Goal: Task Accomplishment & Management: Complete application form

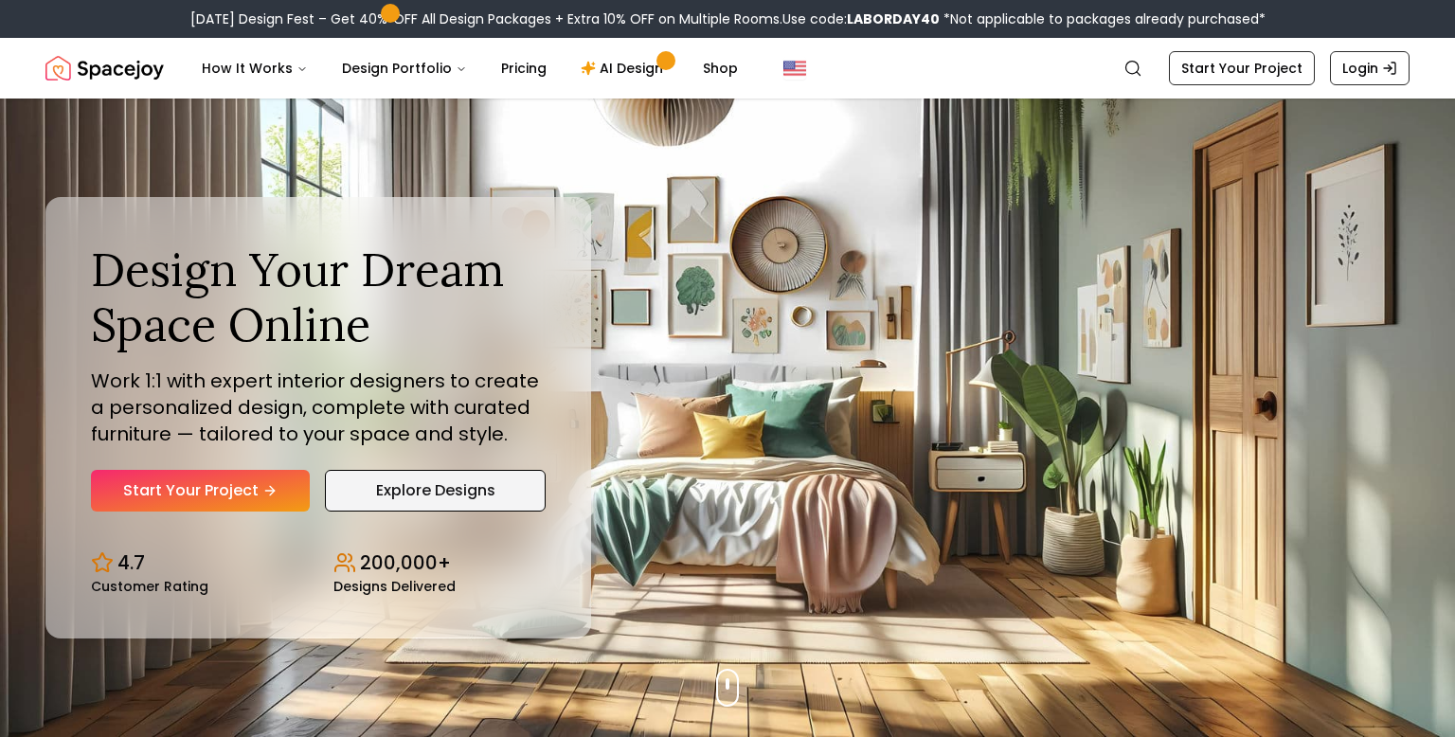
click at [409, 499] on link "Explore Designs" at bounding box center [435, 491] width 221 height 42
click at [159, 484] on link "Start Your Project" at bounding box center [200, 491] width 219 height 42
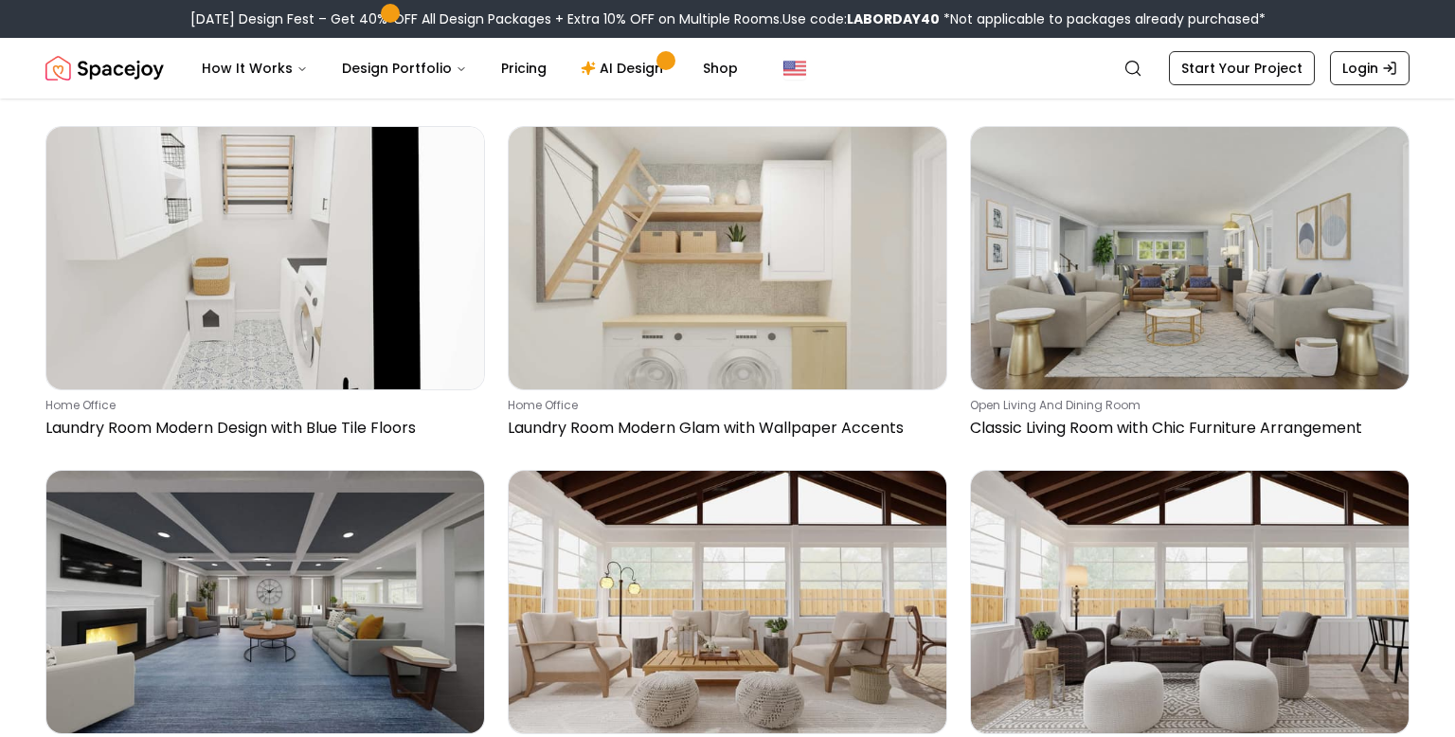
scroll to position [1717, 0]
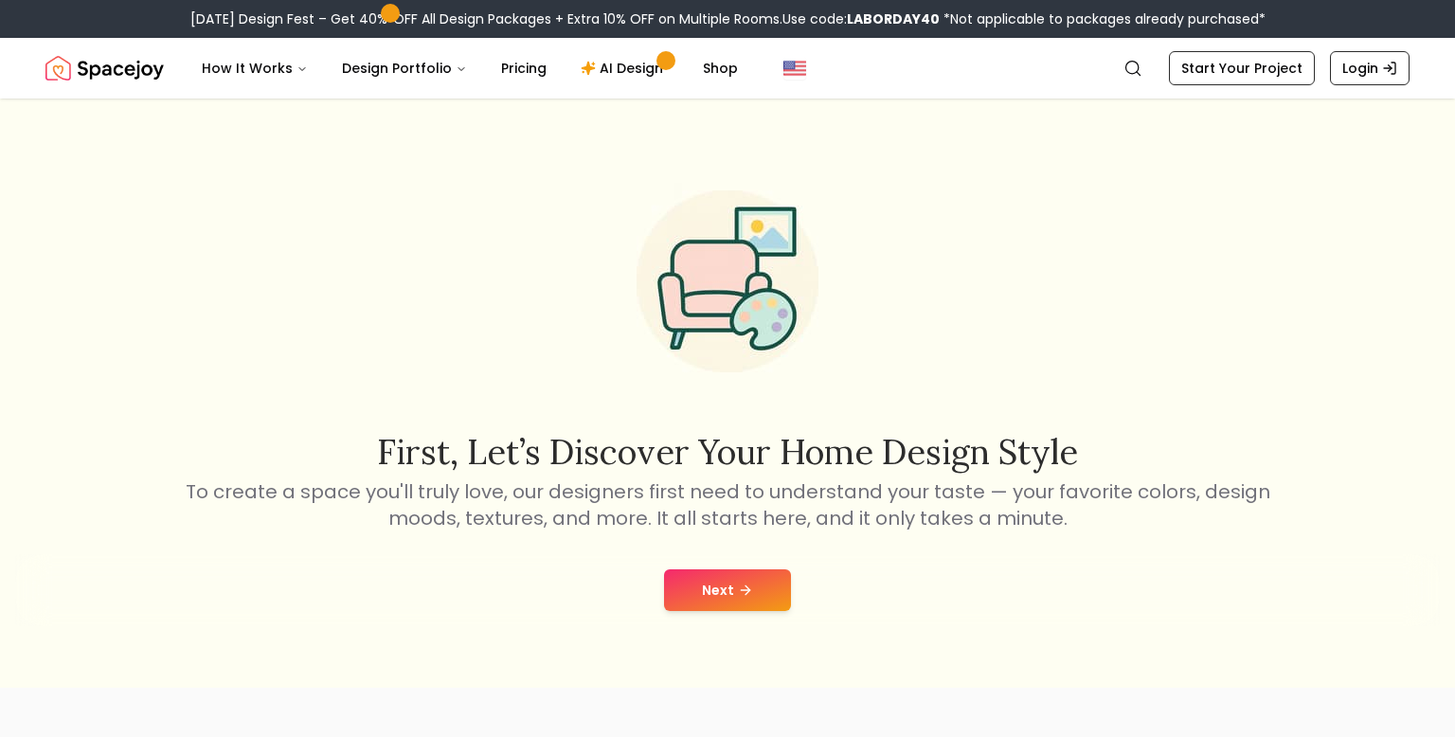
click at [709, 583] on button "Next" at bounding box center [727, 590] width 127 height 42
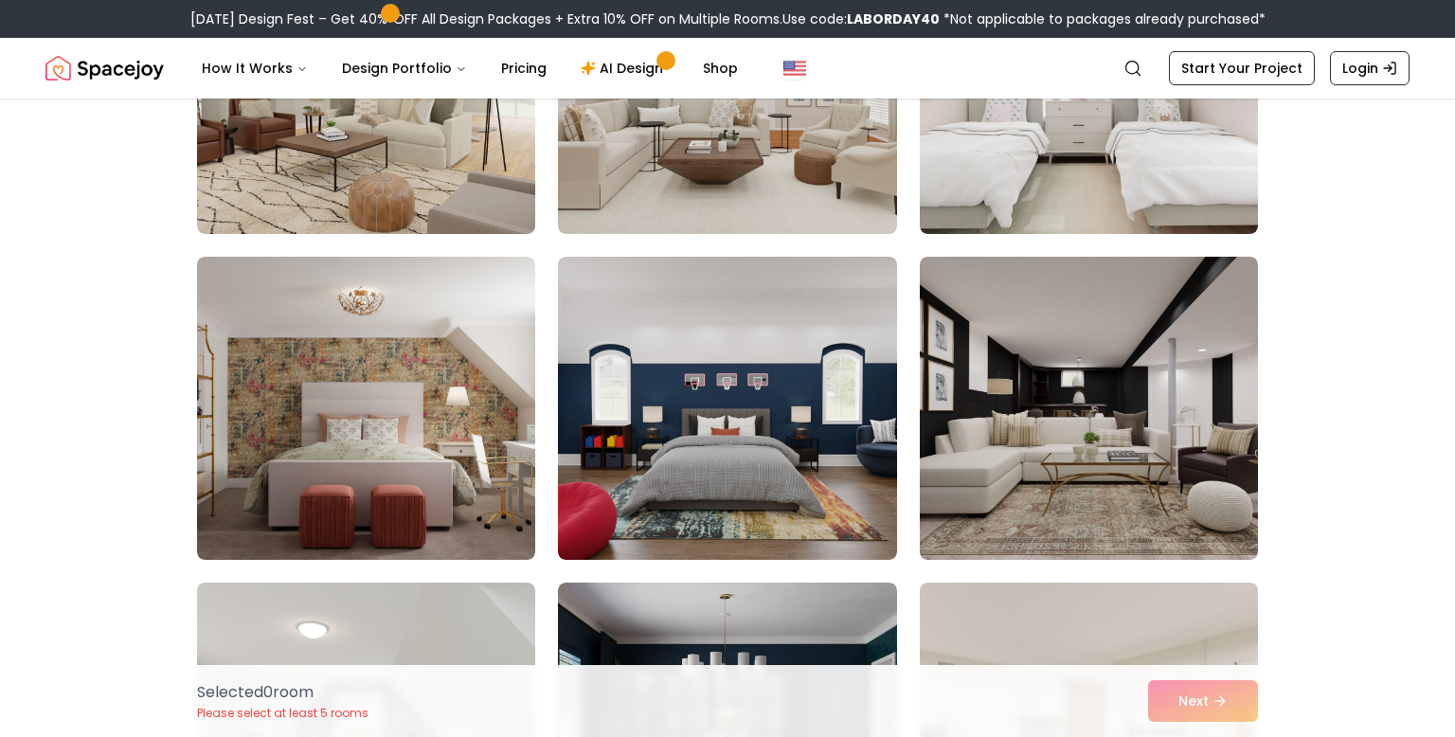
scroll to position [986, 0]
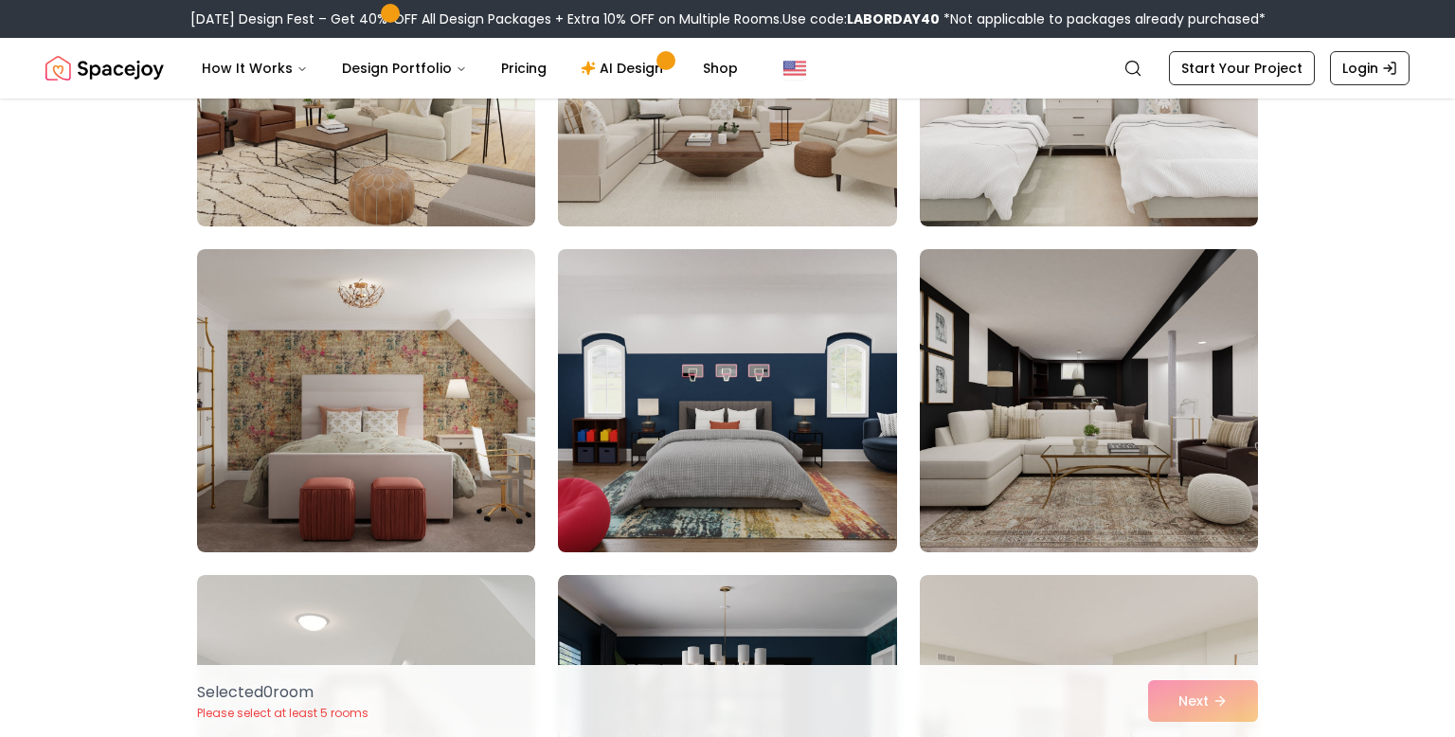
click at [830, 421] on img at bounding box center [726, 401] width 355 height 318
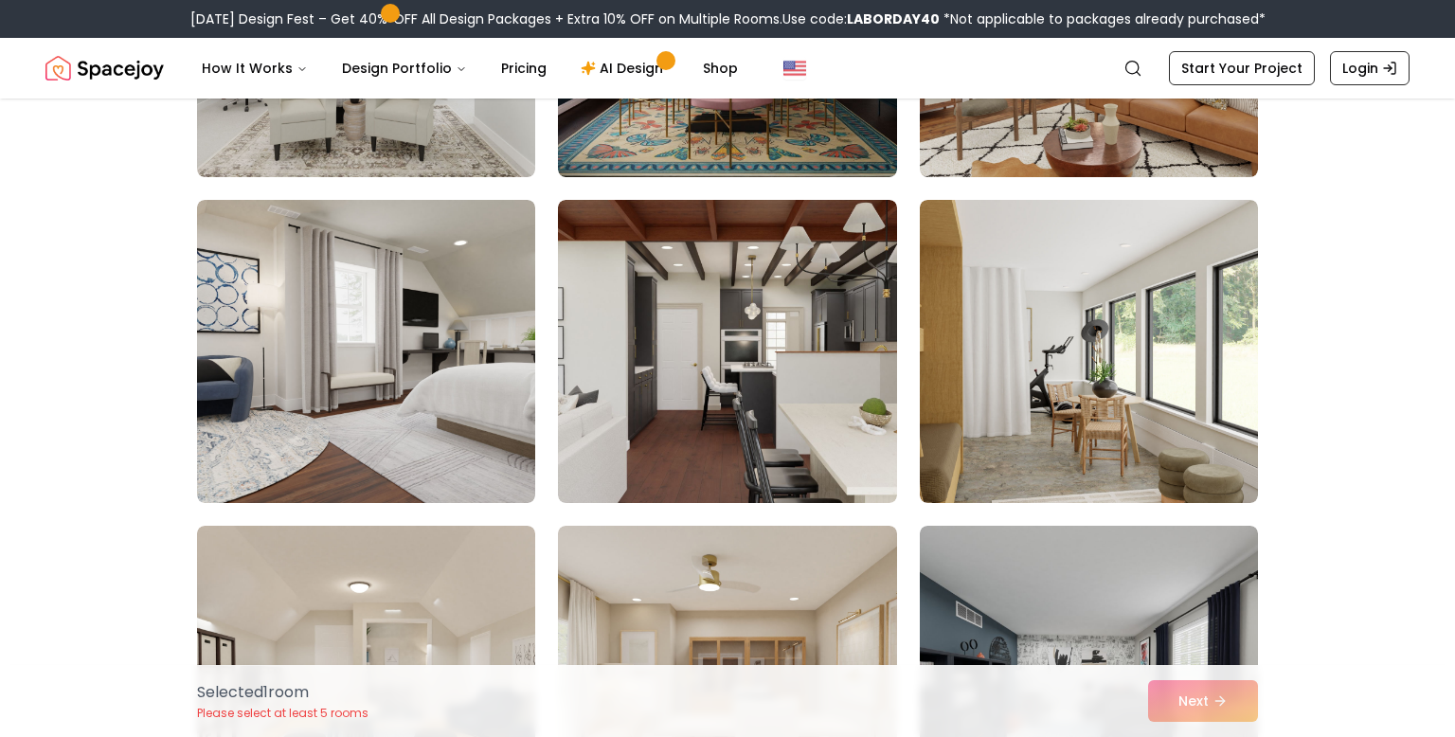
scroll to position [1688, 0]
click at [683, 294] on img at bounding box center [727, 350] width 338 height 303
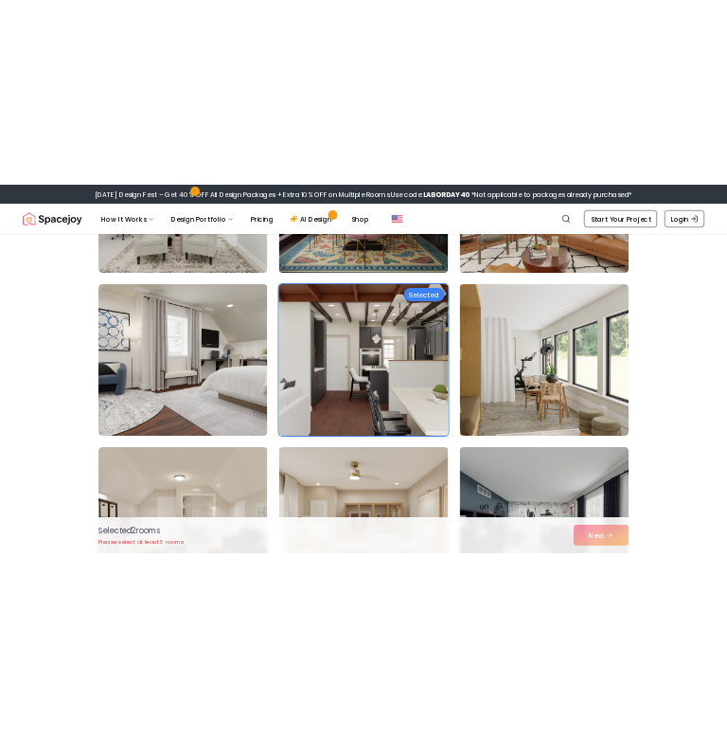
scroll to position [2431, 0]
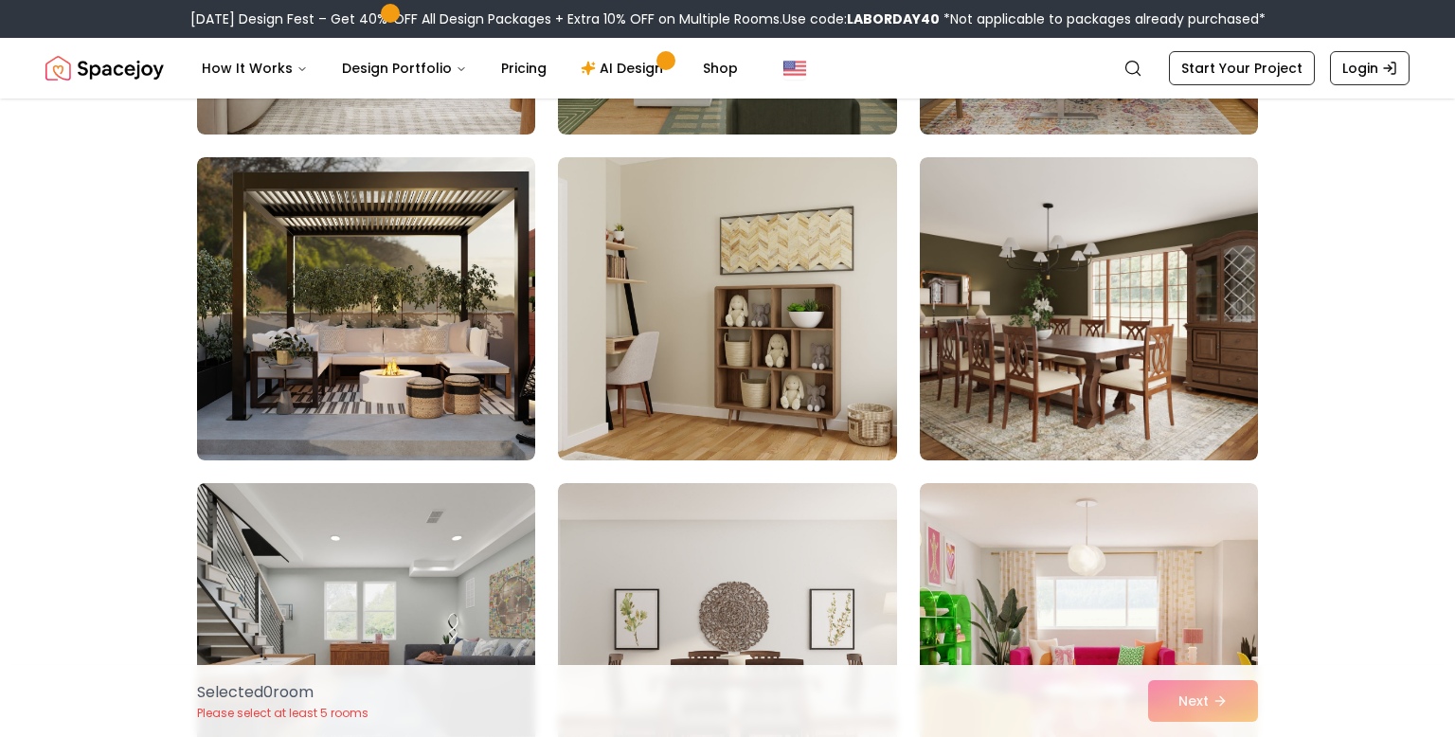
scroll to position [3032, 0]
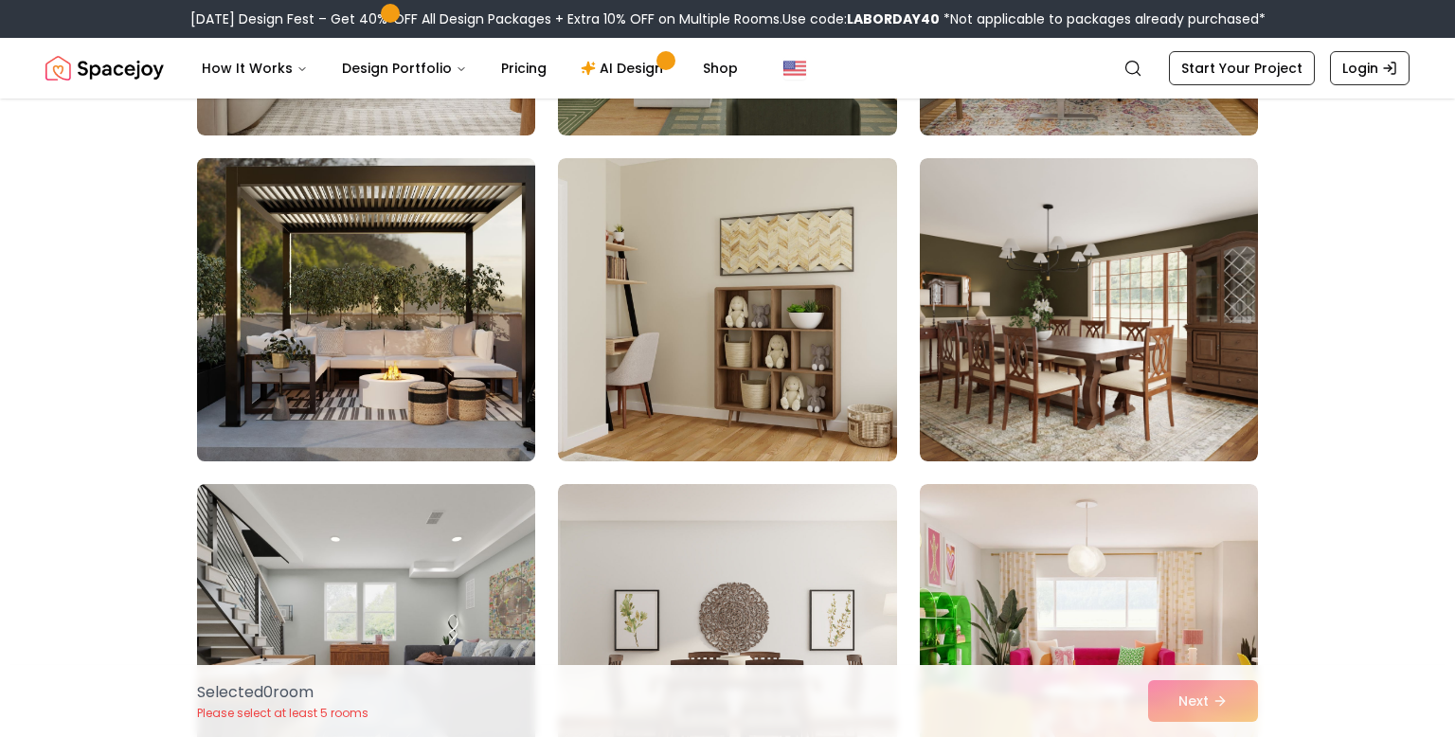
click at [448, 265] on img at bounding box center [365, 310] width 355 height 318
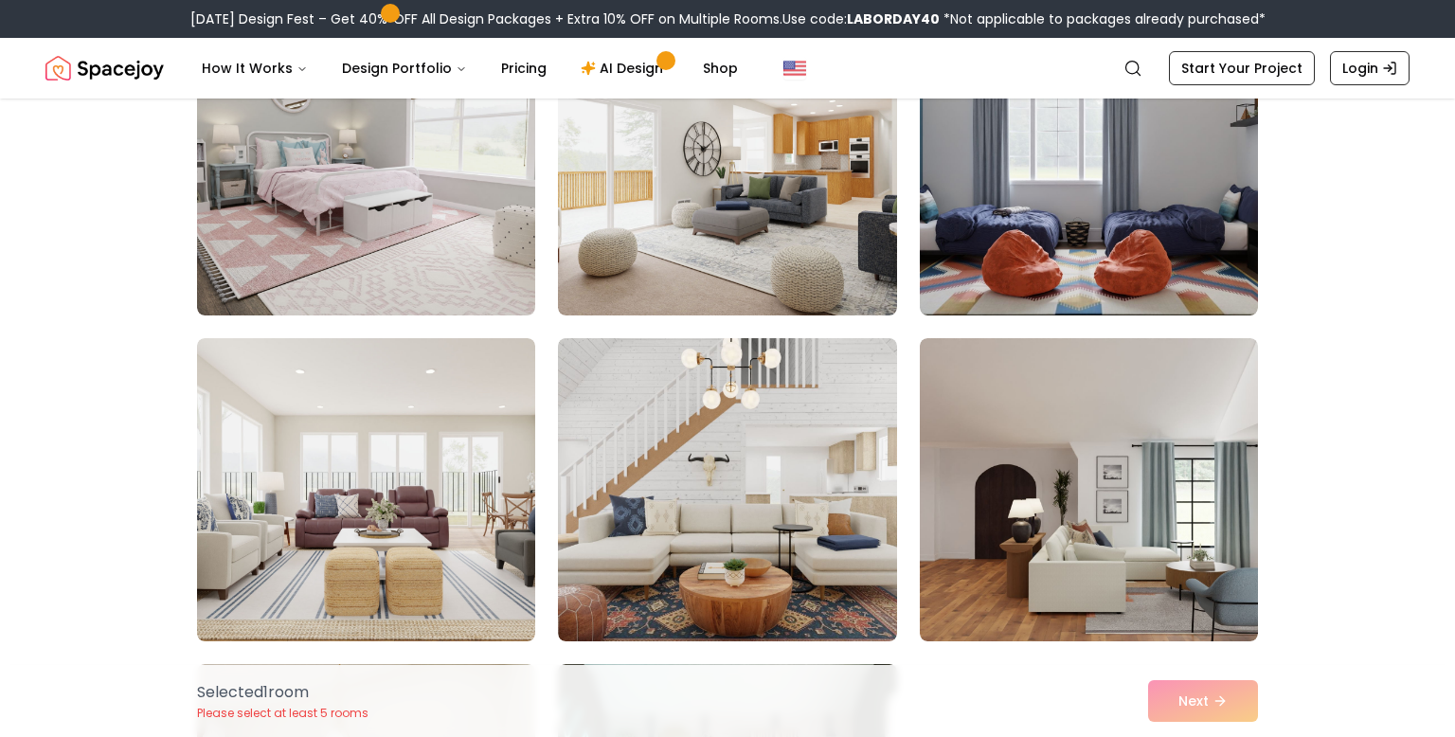
scroll to position [4846, 0]
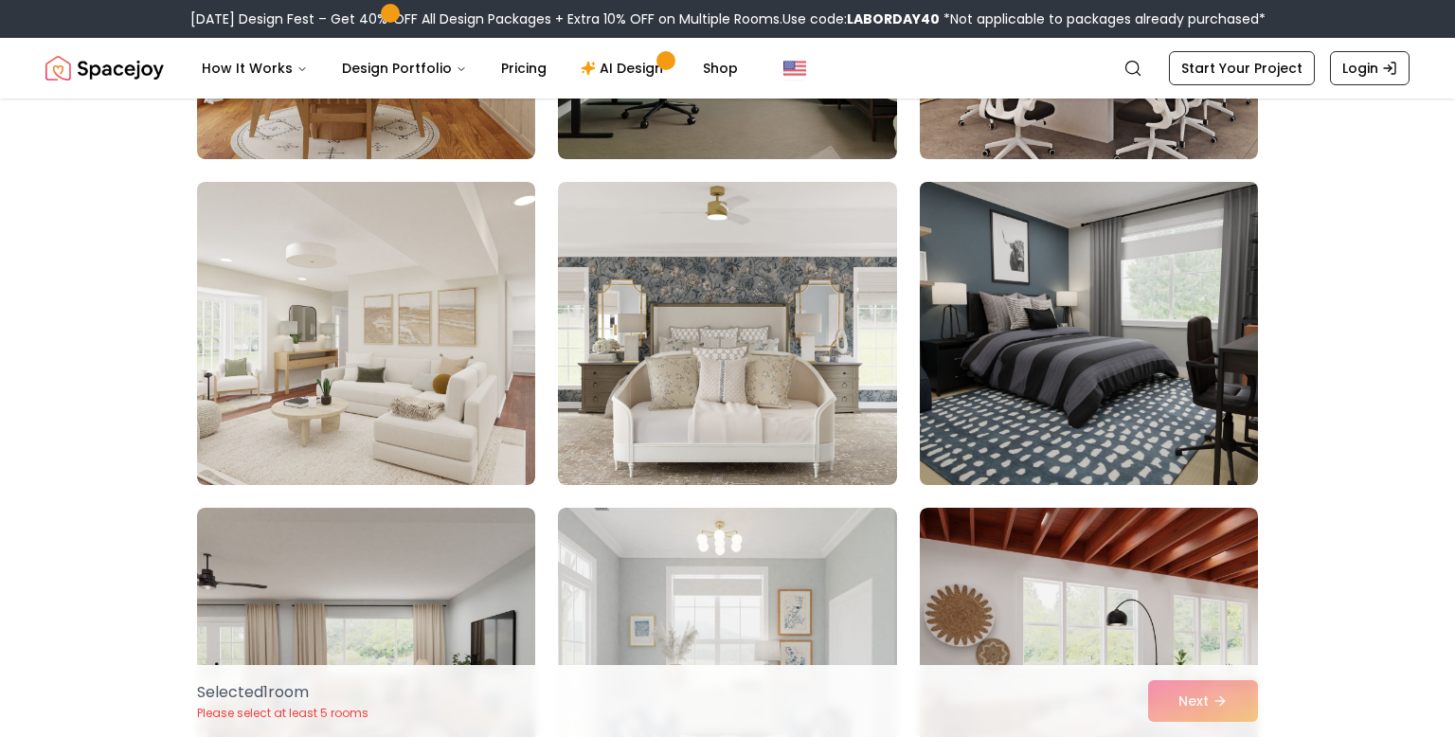
click at [1181, 404] on img at bounding box center [1088, 333] width 355 height 318
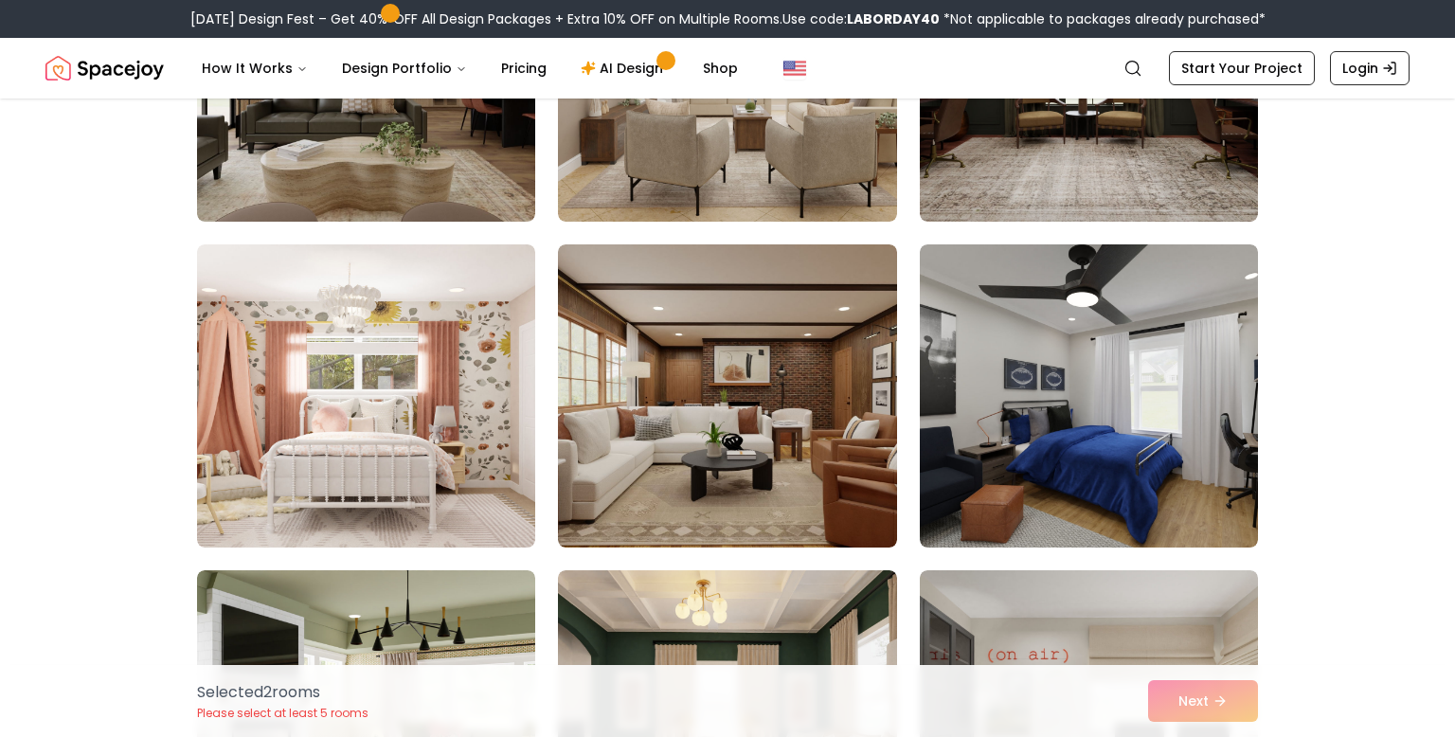
scroll to position [6541, 0]
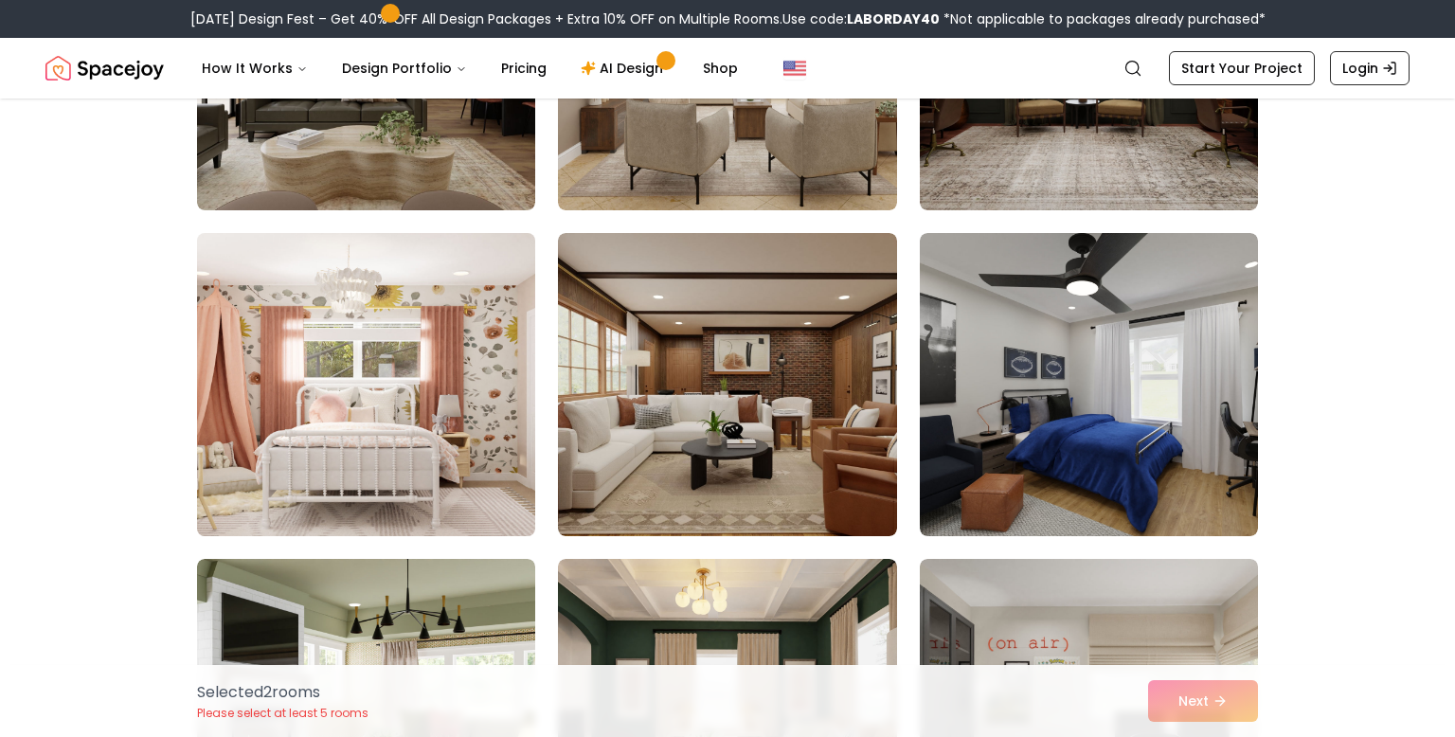
click at [425, 398] on img at bounding box center [365, 384] width 355 height 318
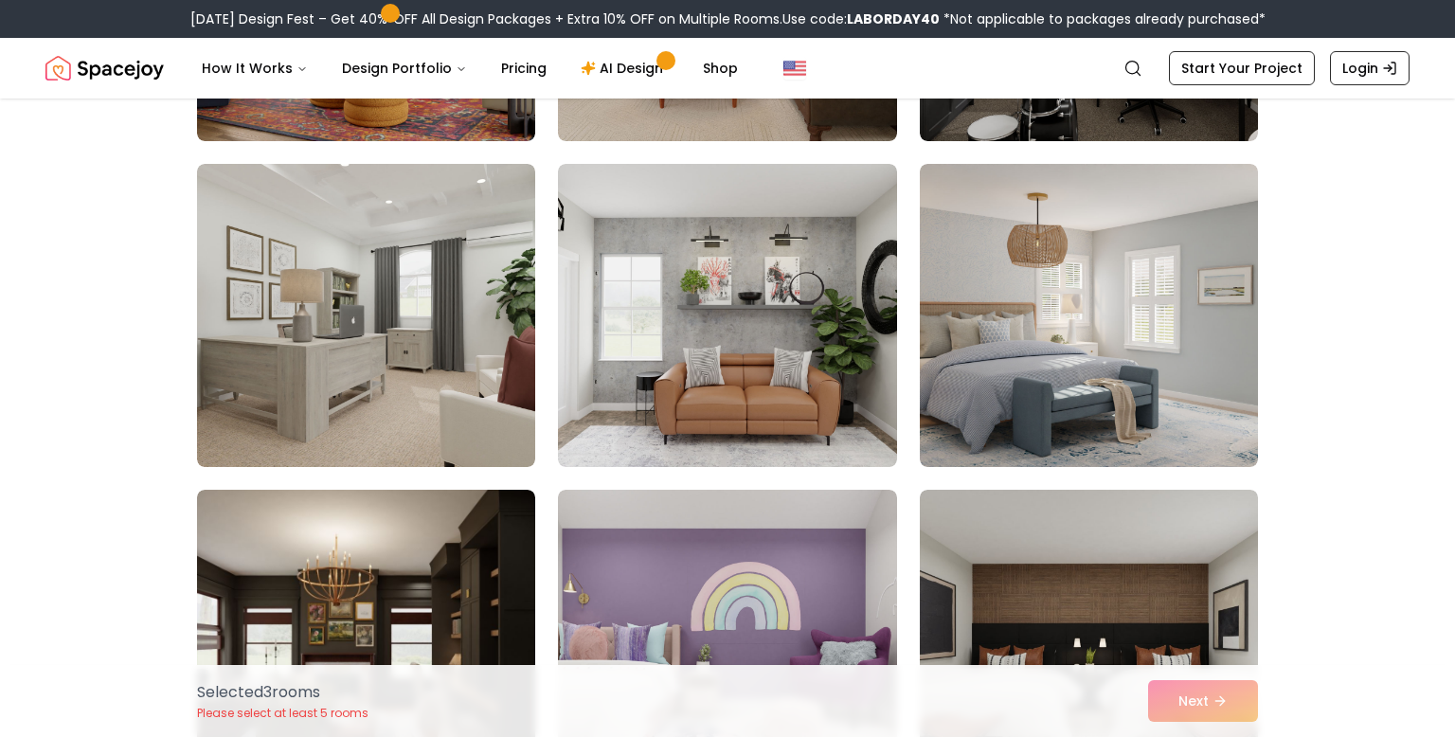
scroll to position [7275, 0]
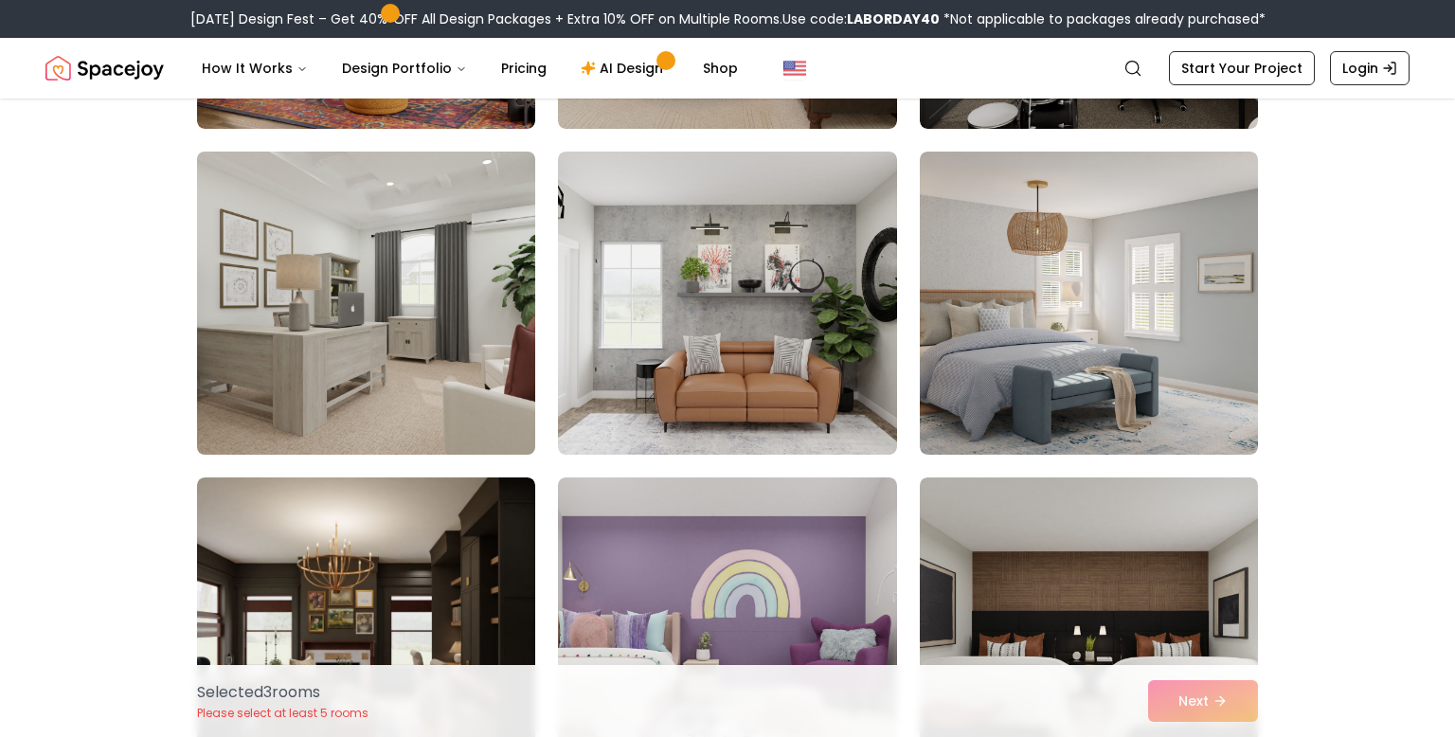
click at [466, 328] on img at bounding box center [365, 303] width 355 height 318
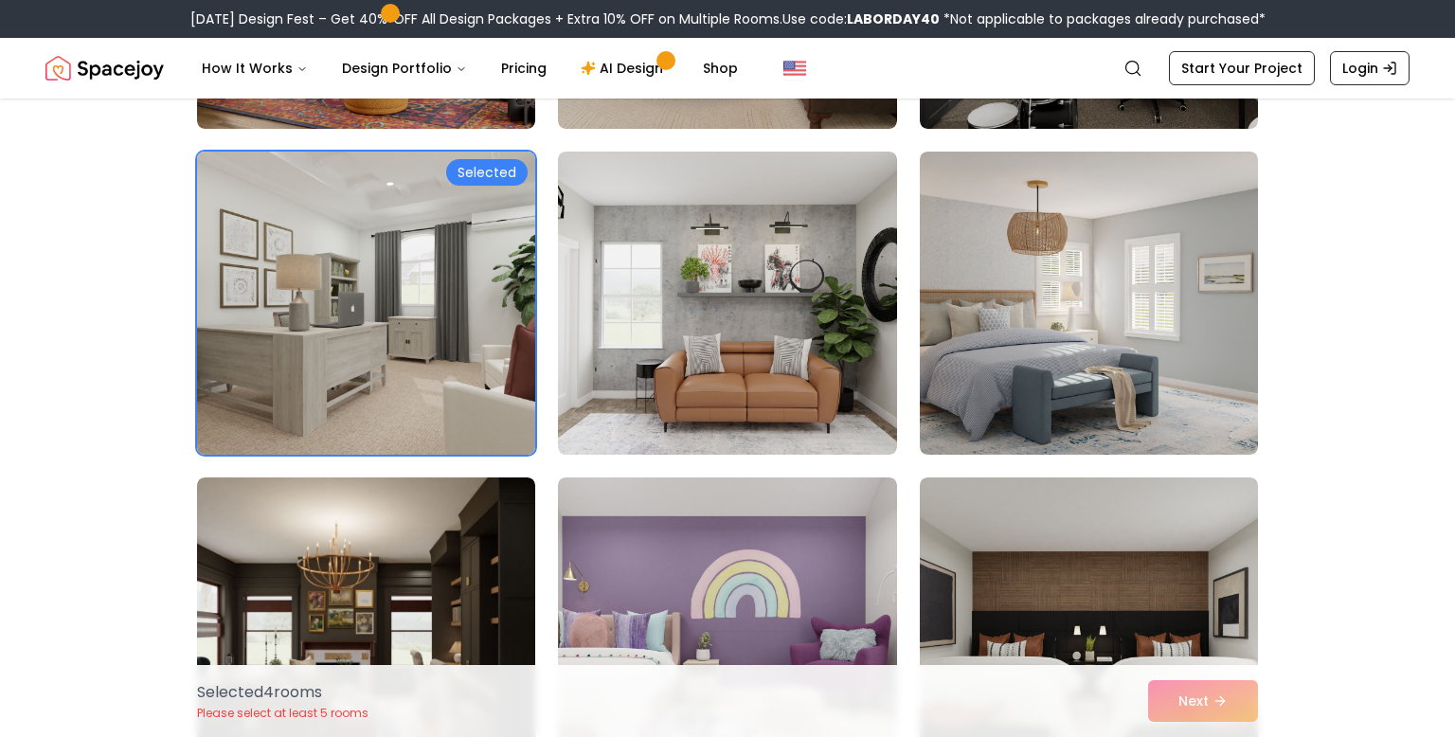
click at [1188, 322] on img at bounding box center [1089, 303] width 338 height 303
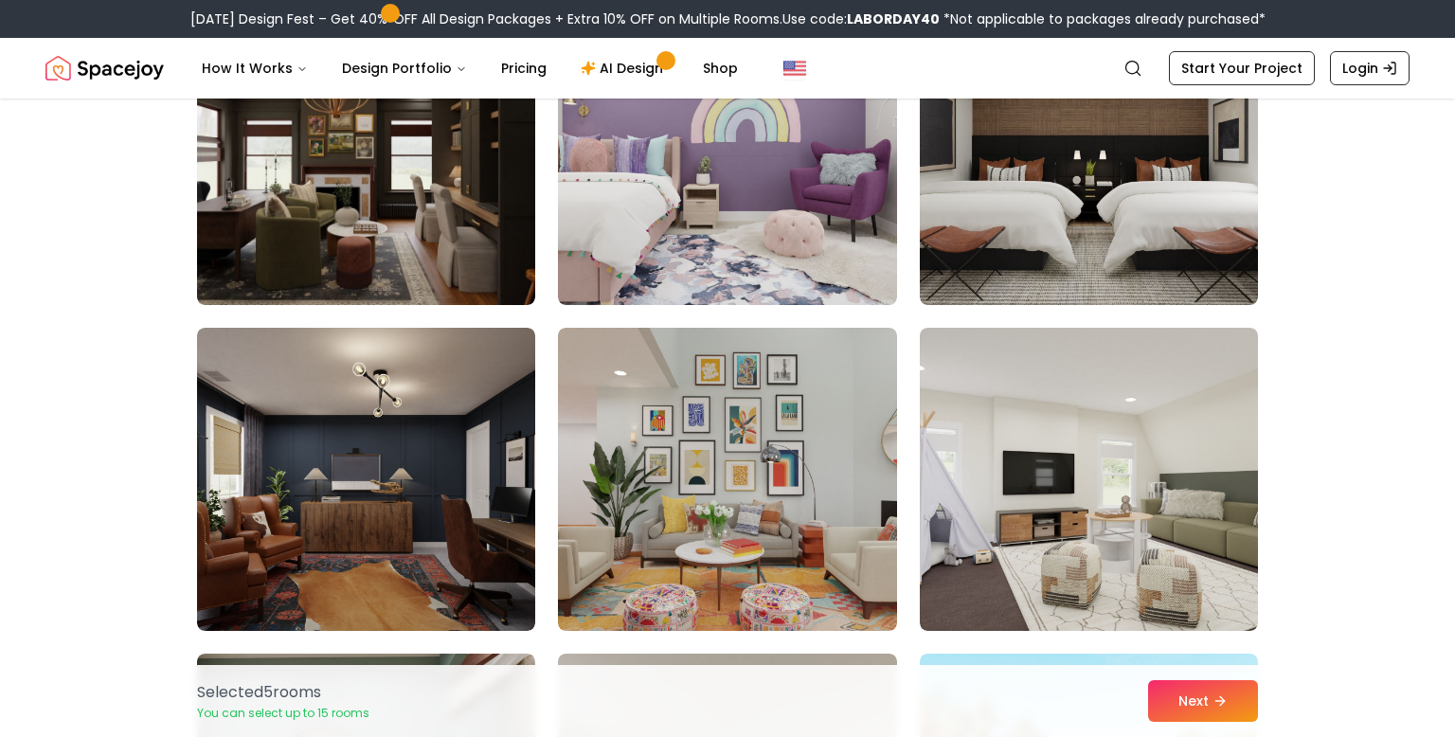
scroll to position [7752, 0]
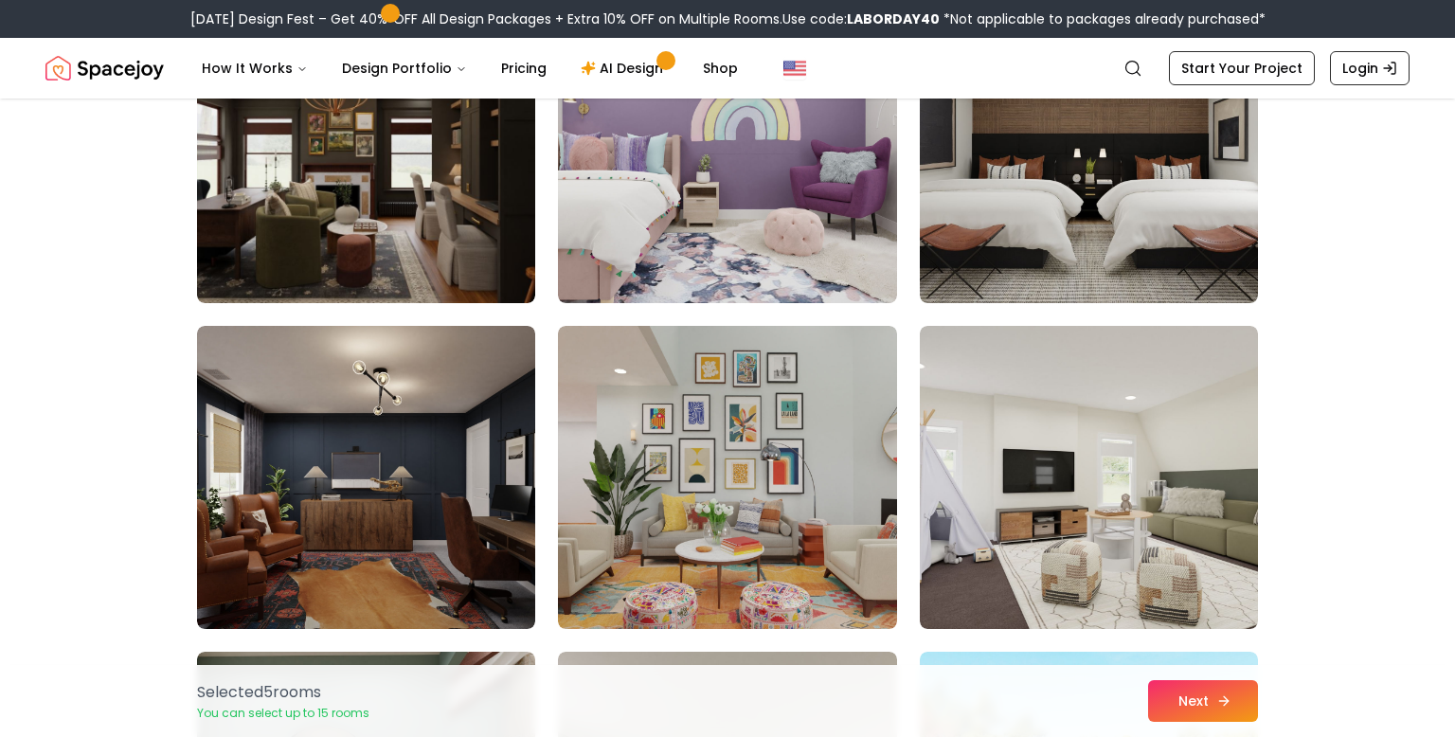
click at [1220, 701] on icon at bounding box center [1223, 700] width 15 height 15
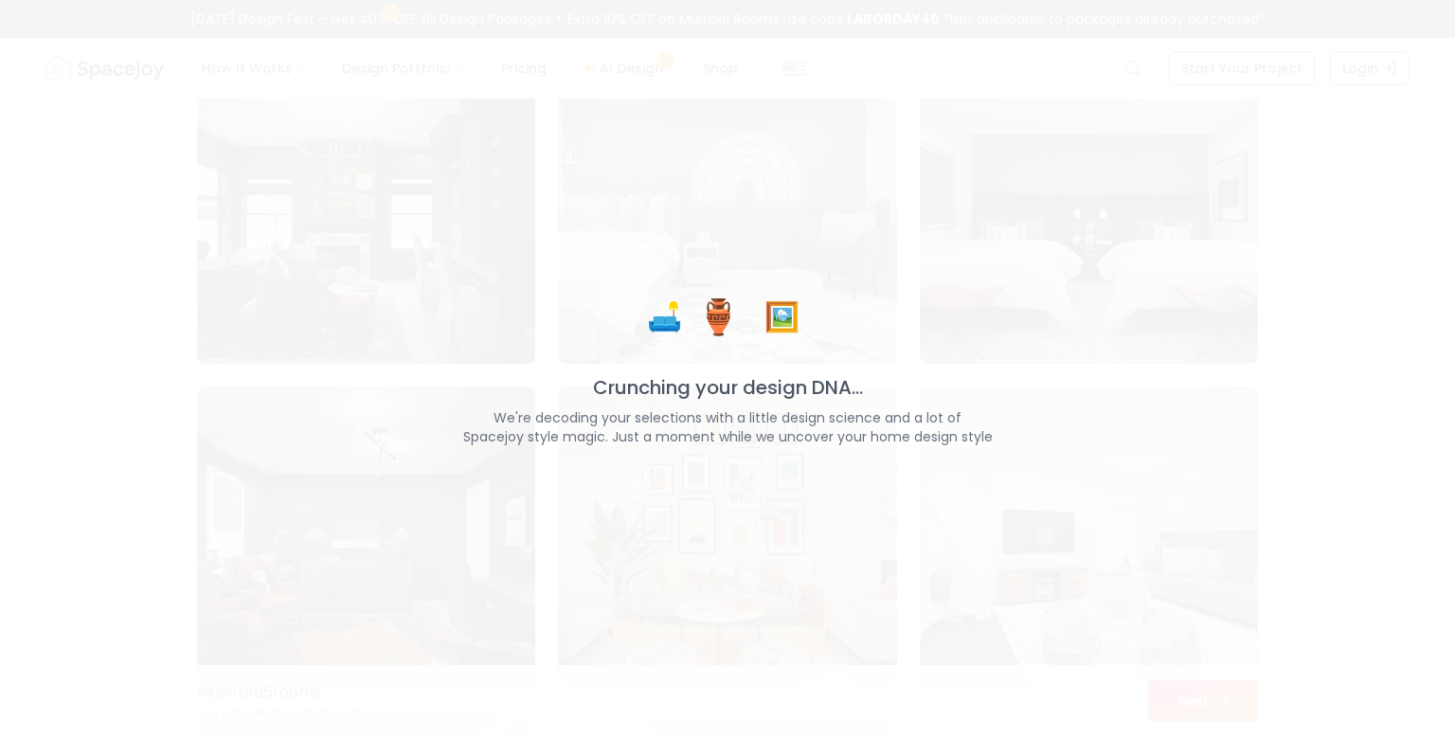
scroll to position [7813, 0]
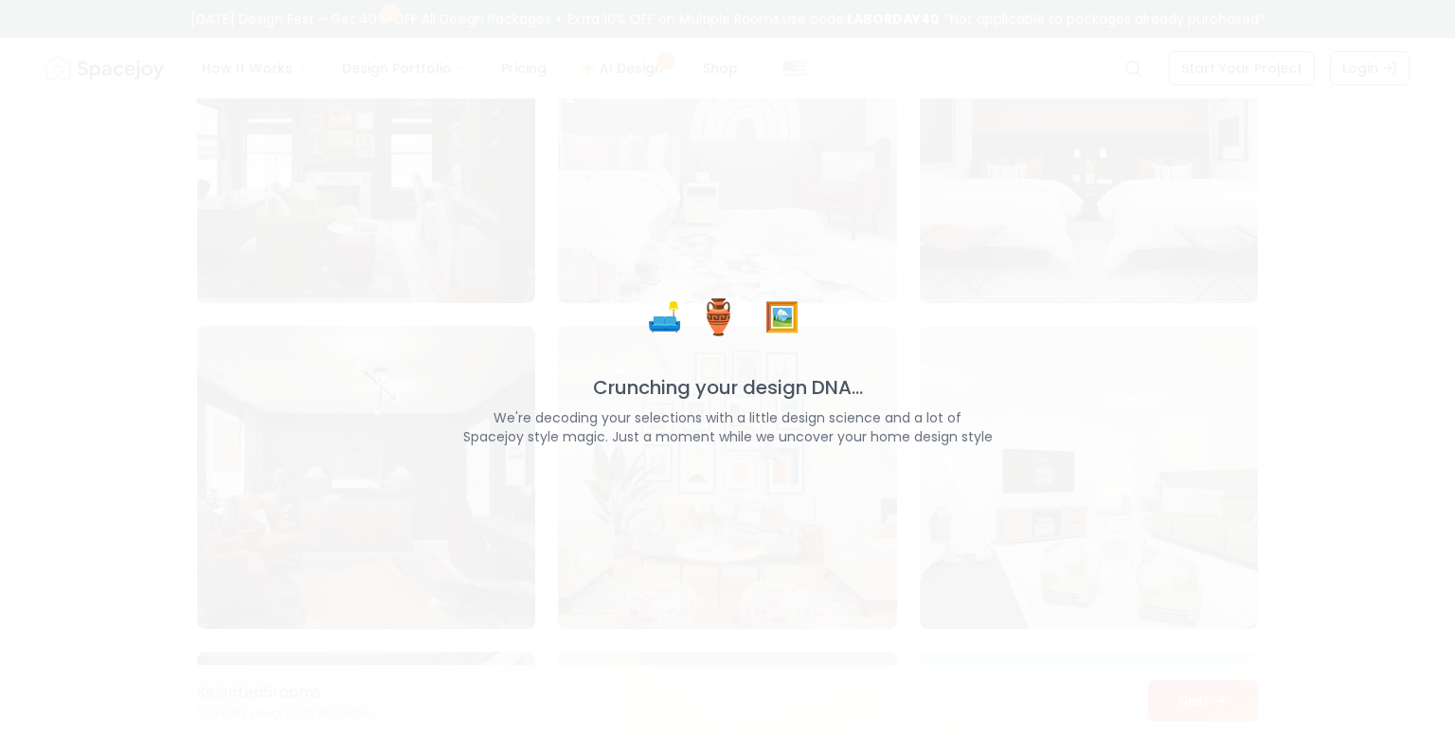
click at [1431, 15] on div "🛋️ 🏺 🖼️ Crunching your design DNA... We're decoding your selections with a litt…" at bounding box center [727, 368] width 1455 height 737
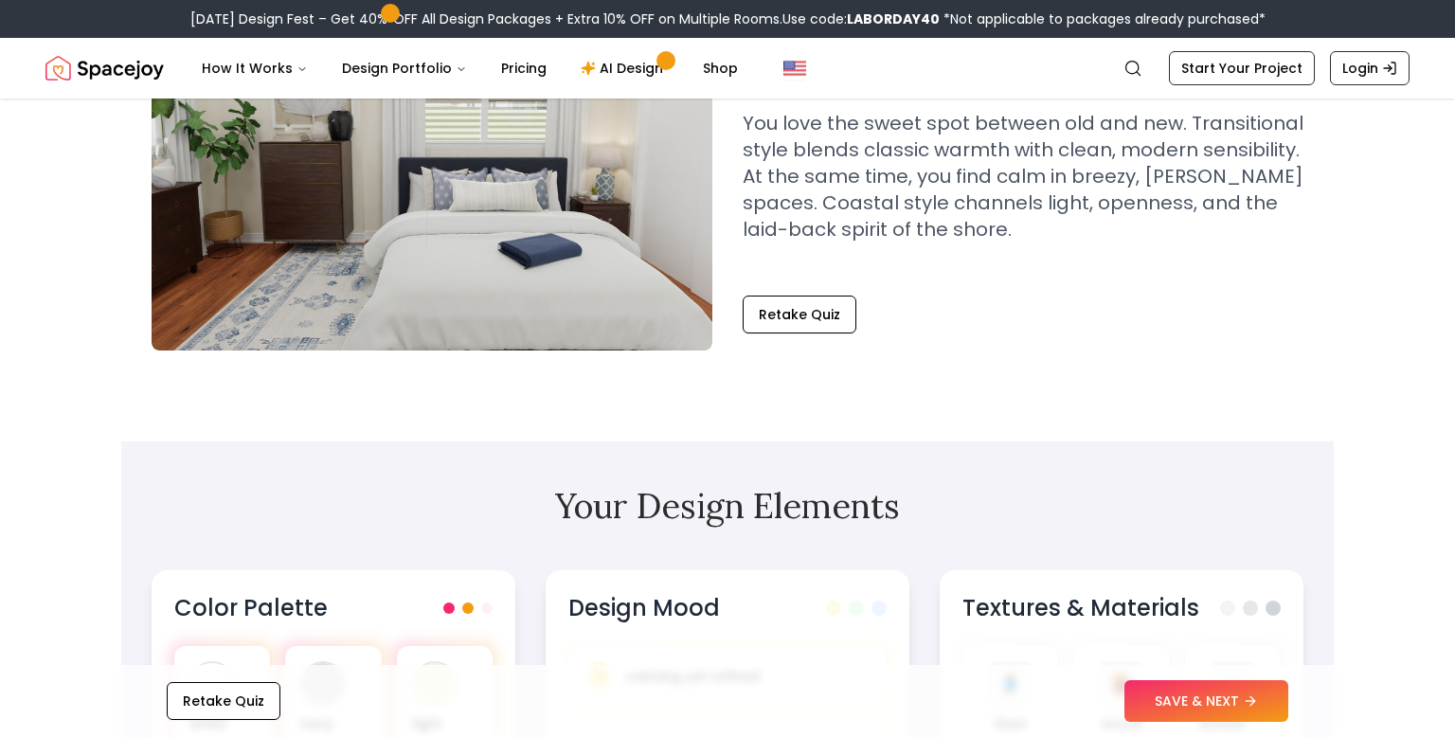
scroll to position [212, 0]
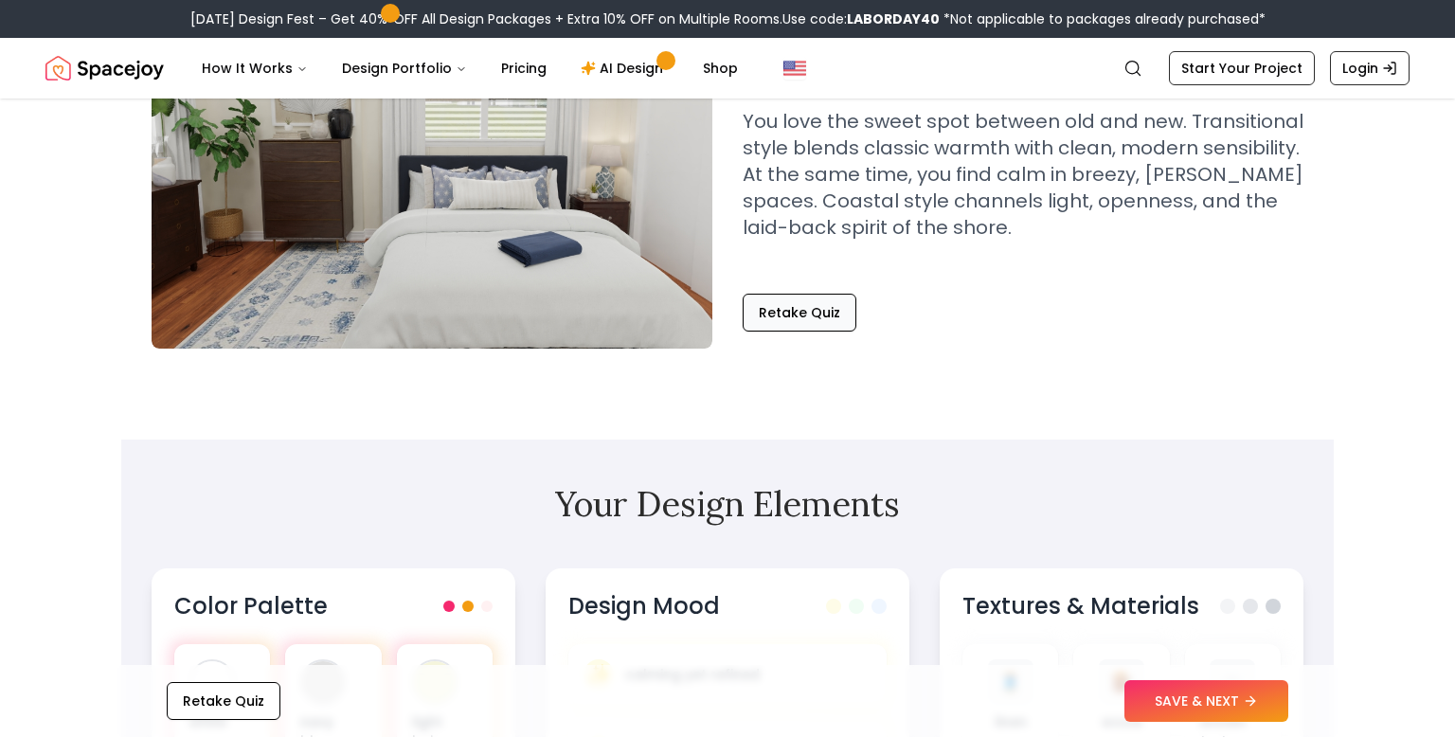
click at [766, 309] on button "Retake Quiz" at bounding box center [800, 313] width 114 height 38
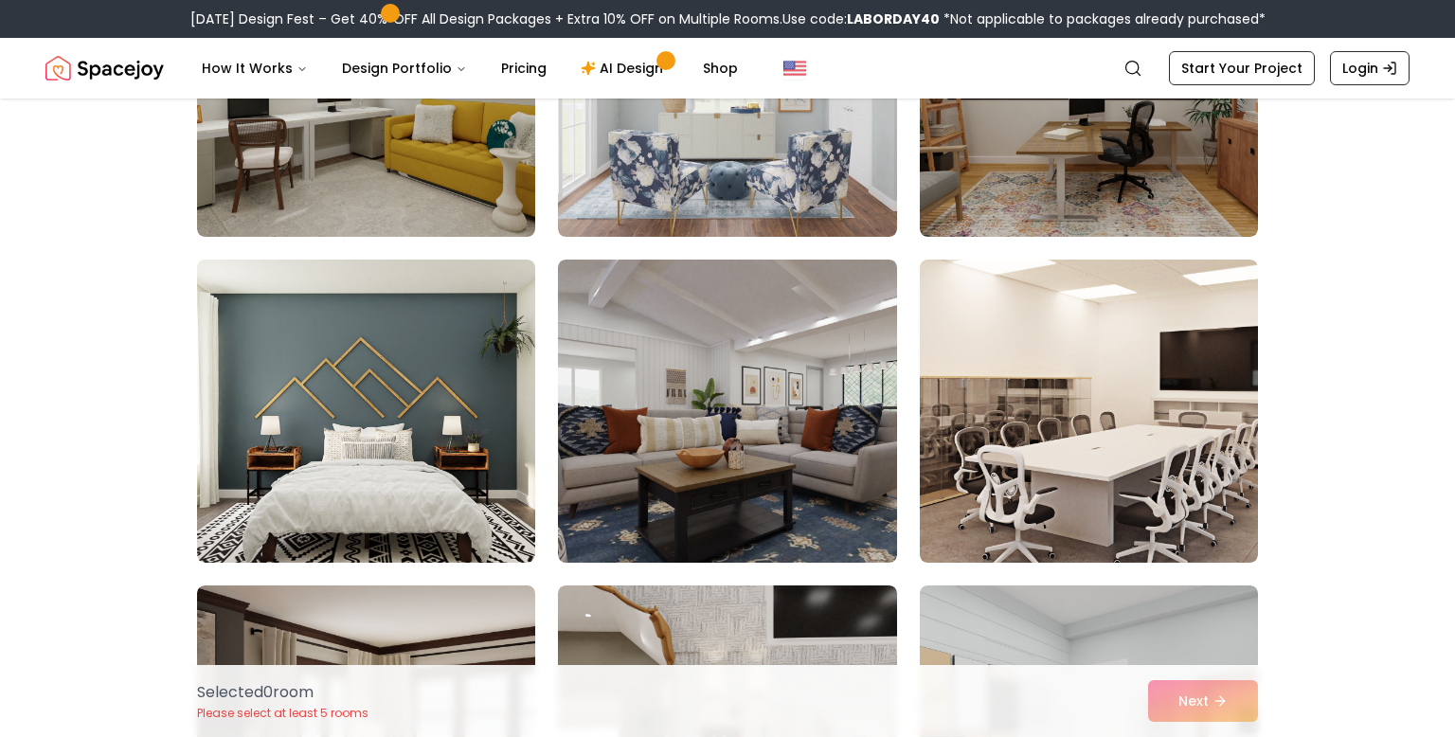
scroll to position [651, 0]
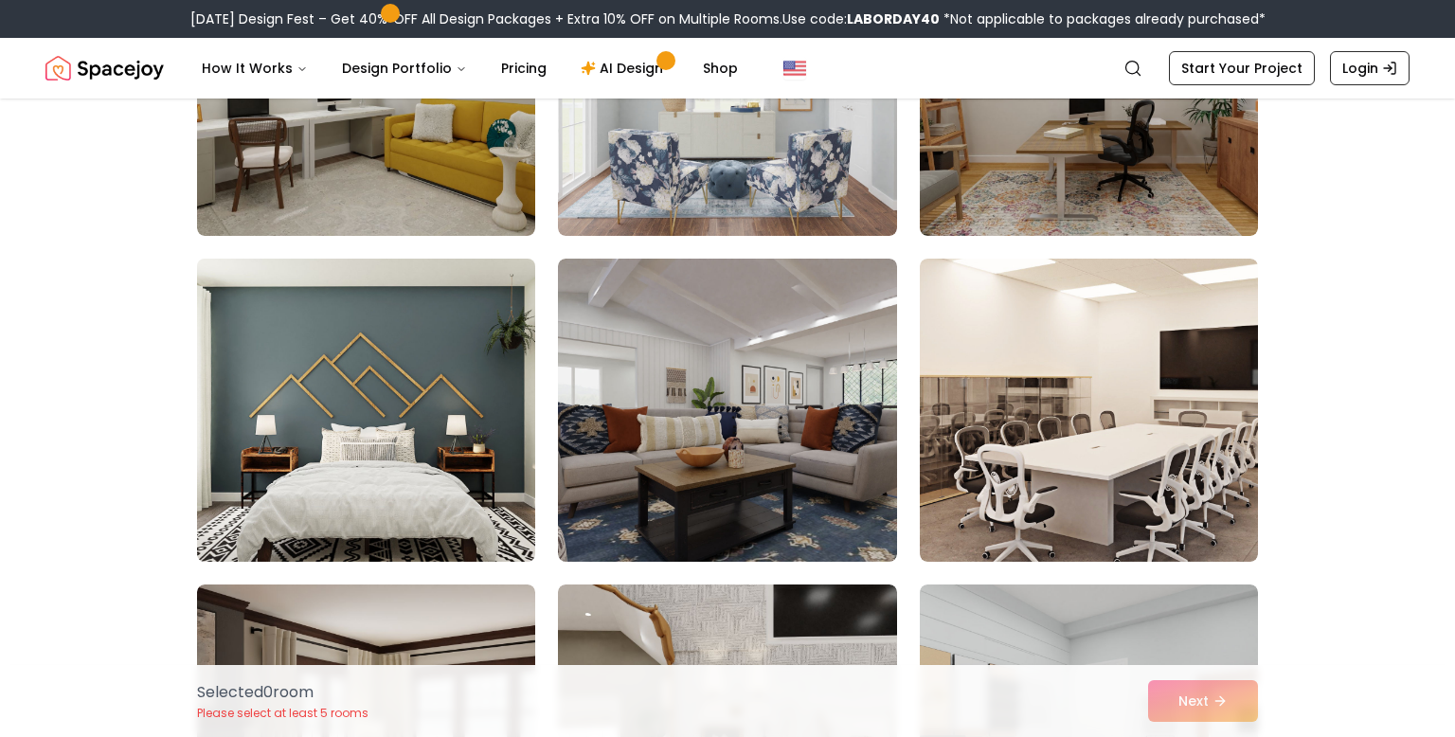
click at [273, 494] on img at bounding box center [365, 410] width 355 height 318
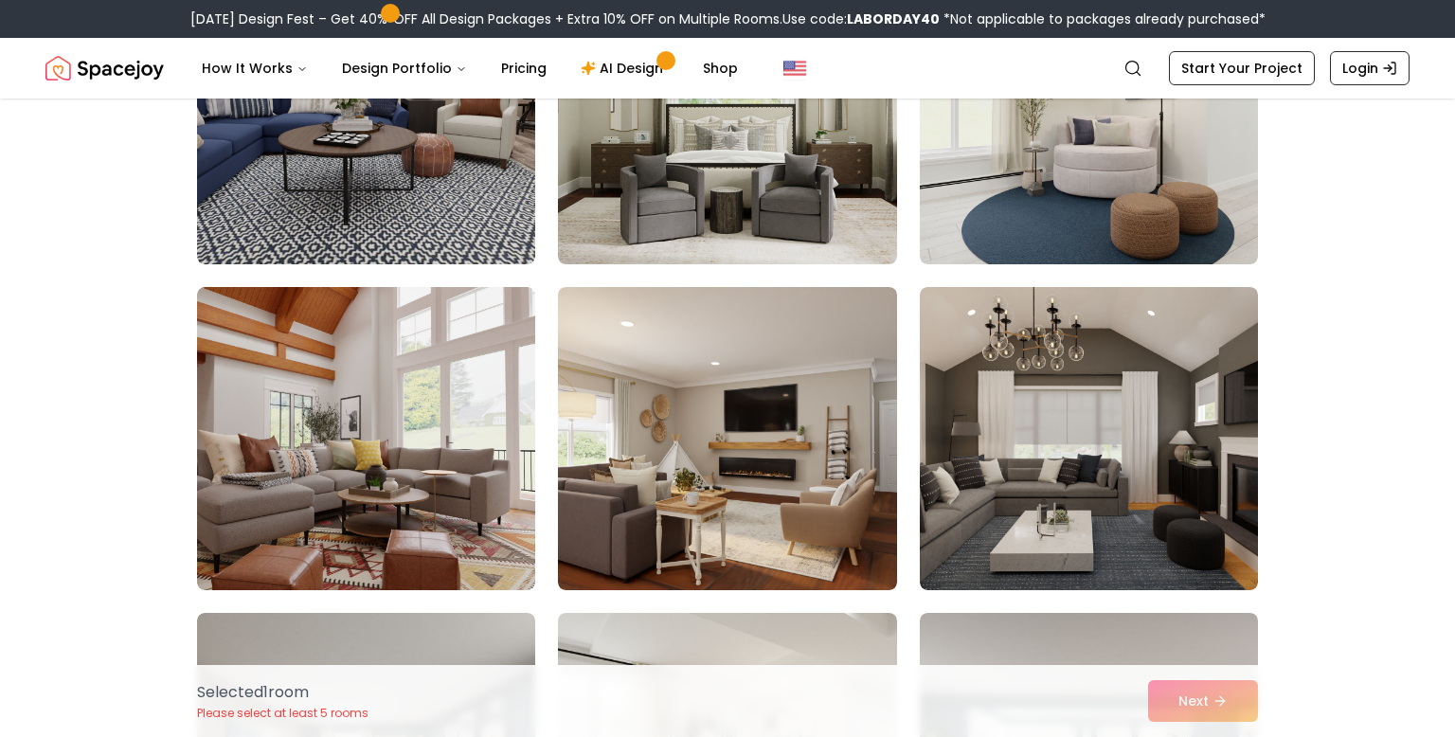
scroll to position [1602, 0]
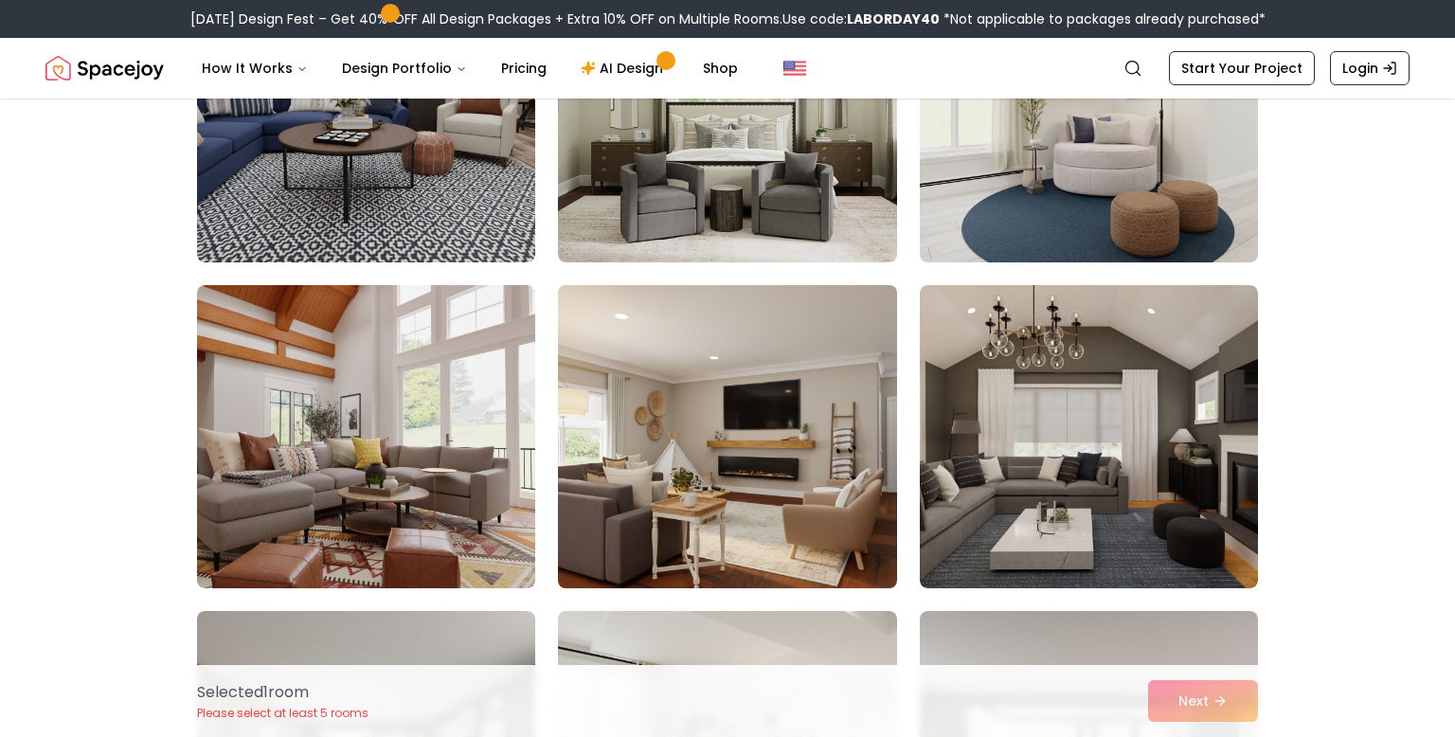
click at [647, 391] on img at bounding box center [726, 437] width 355 height 318
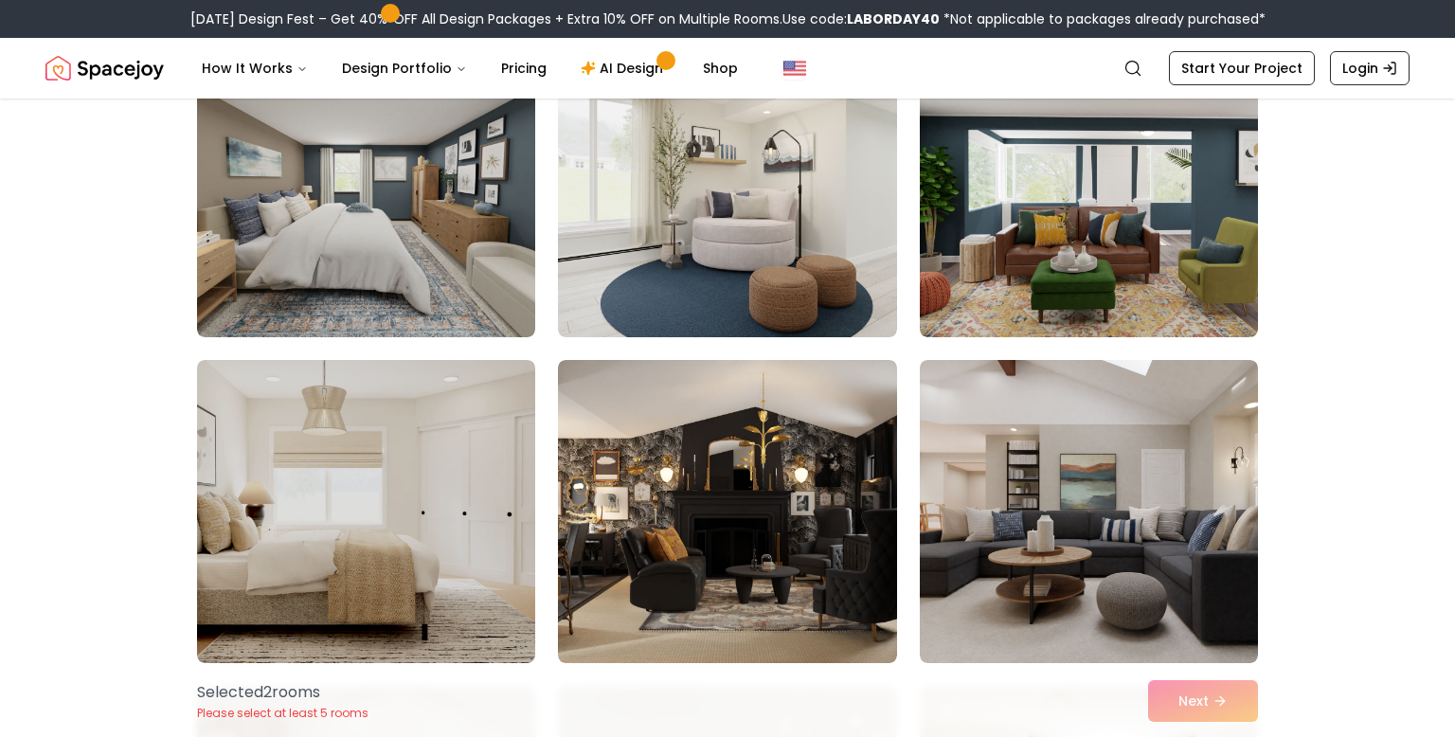
scroll to position [2180, 0]
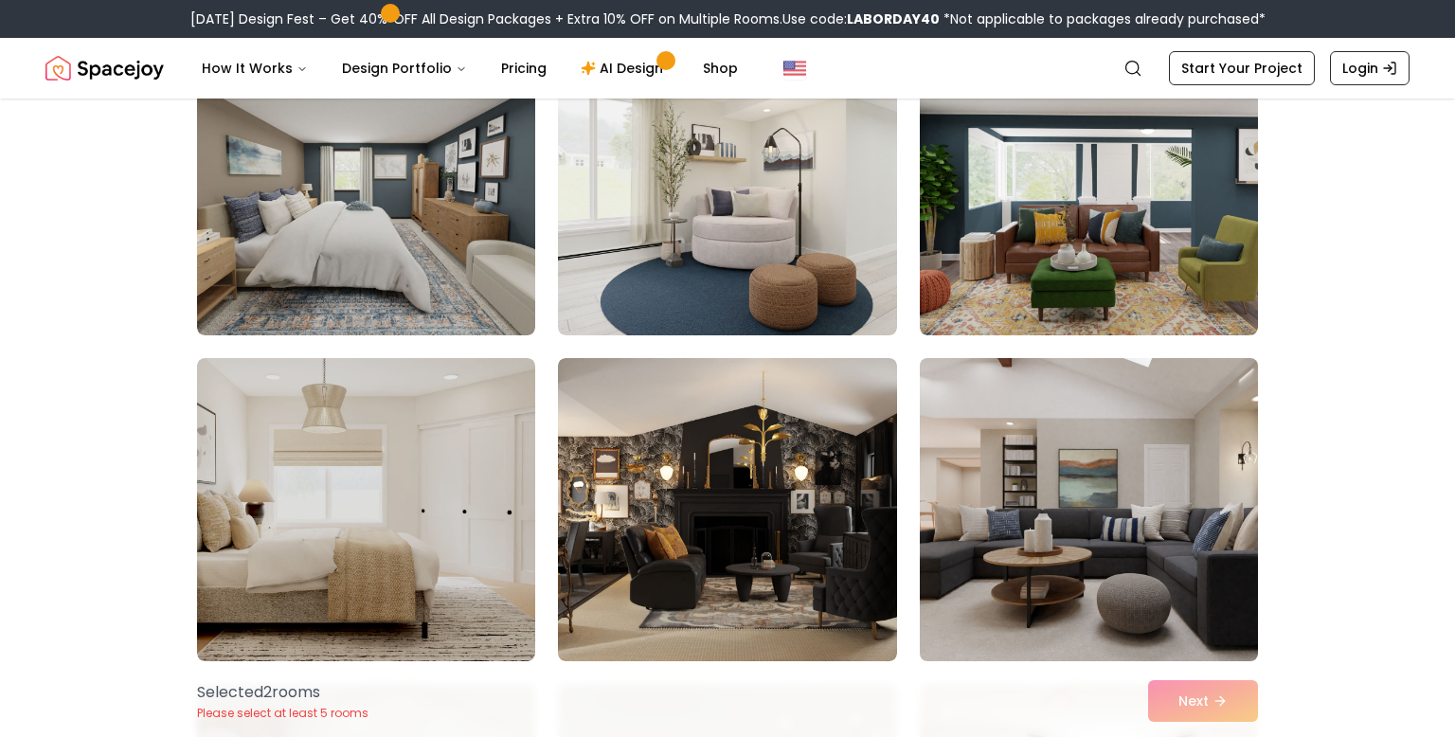
click at [1197, 488] on img at bounding box center [1088, 509] width 355 height 318
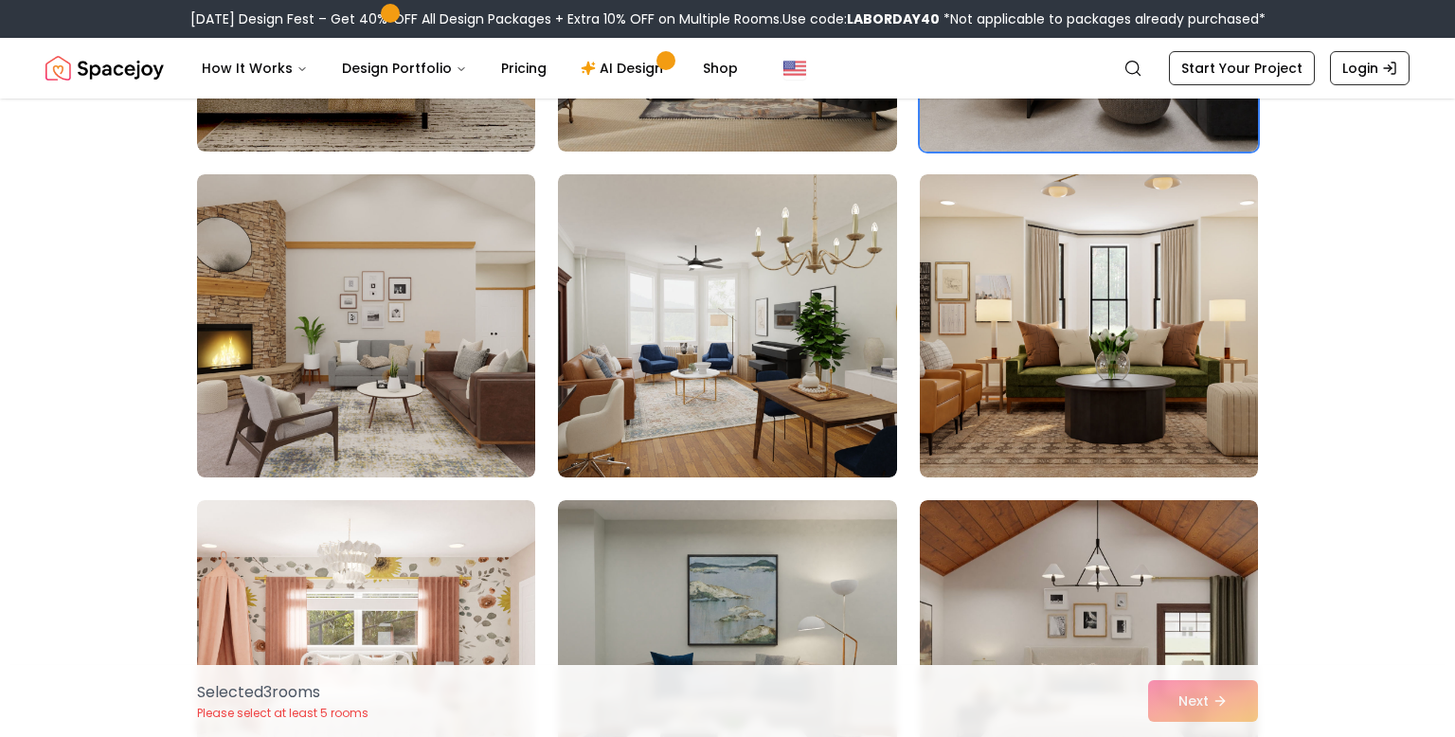
scroll to position [2691, 0]
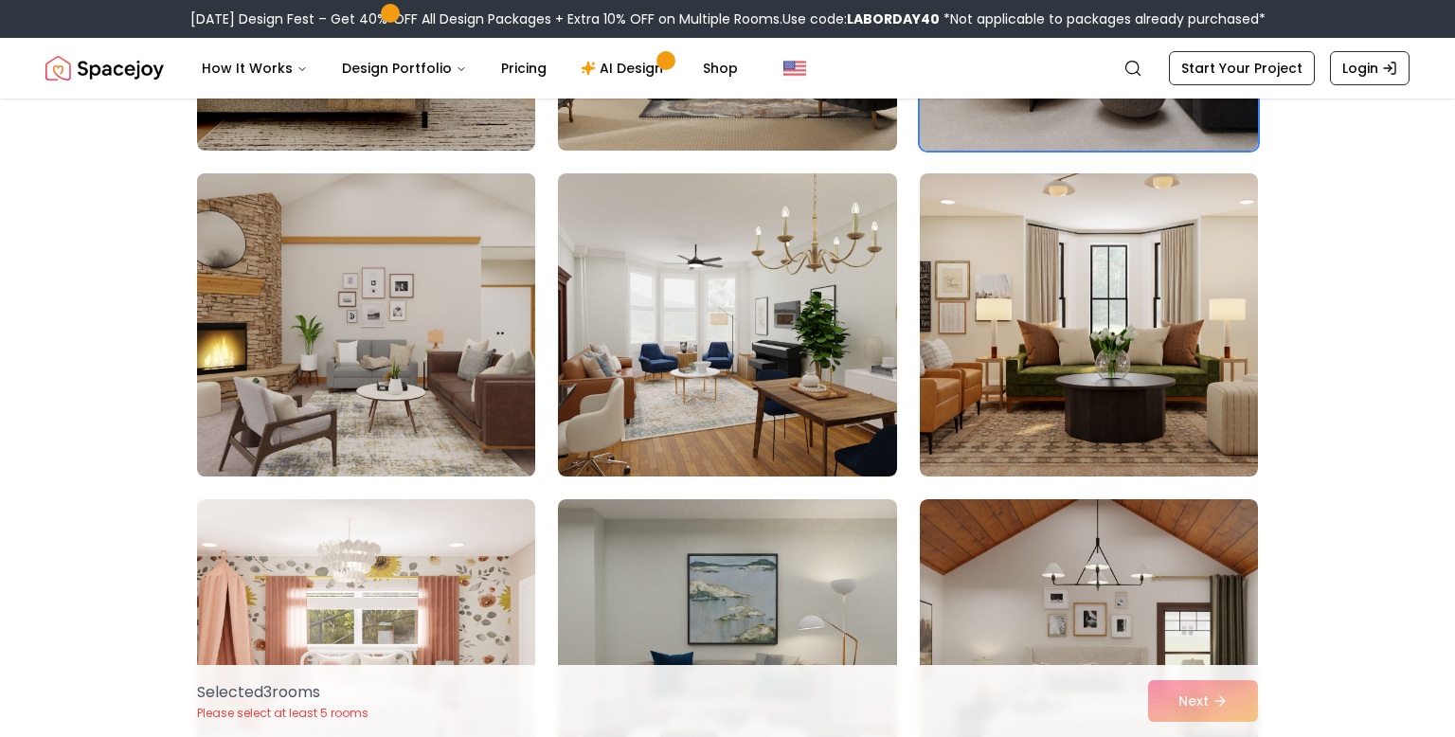
click at [280, 431] on img at bounding box center [365, 325] width 355 height 318
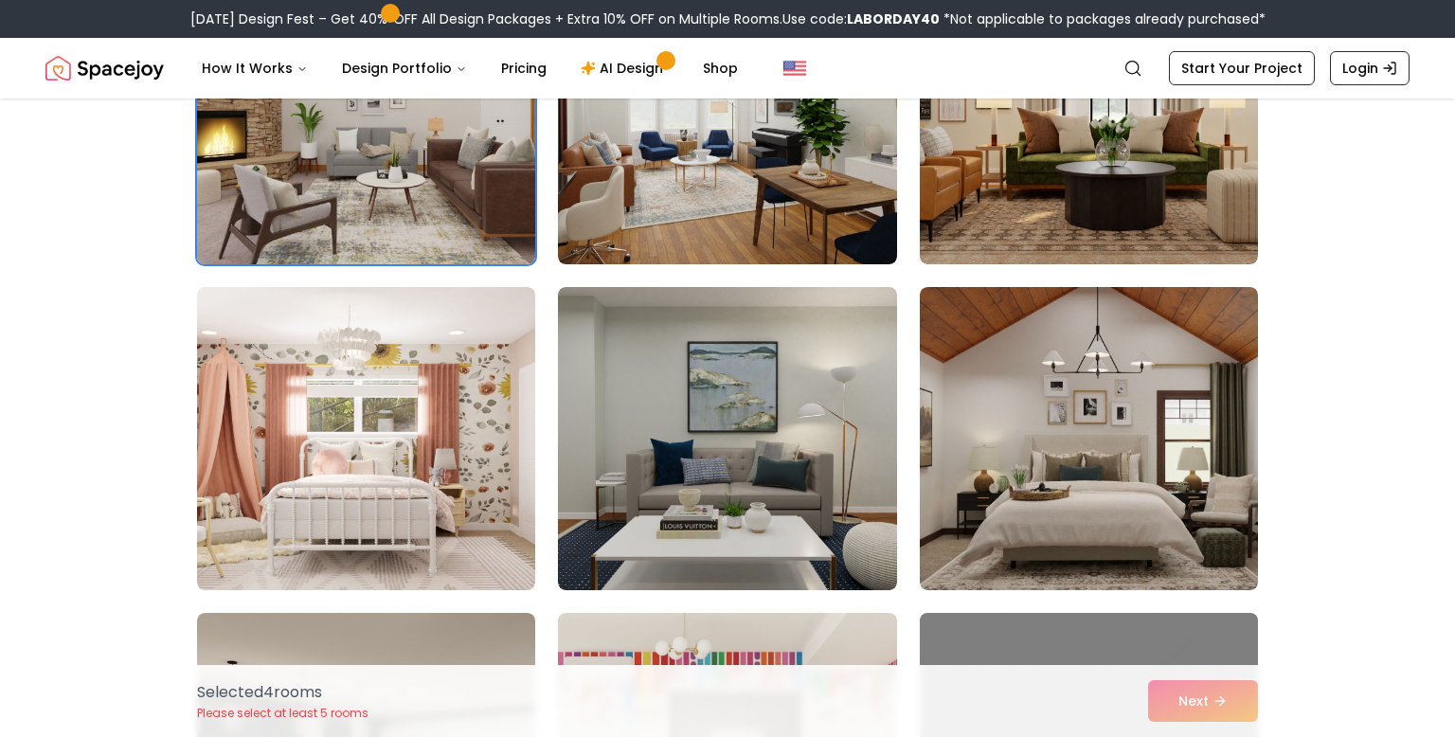
scroll to position [2905, 0]
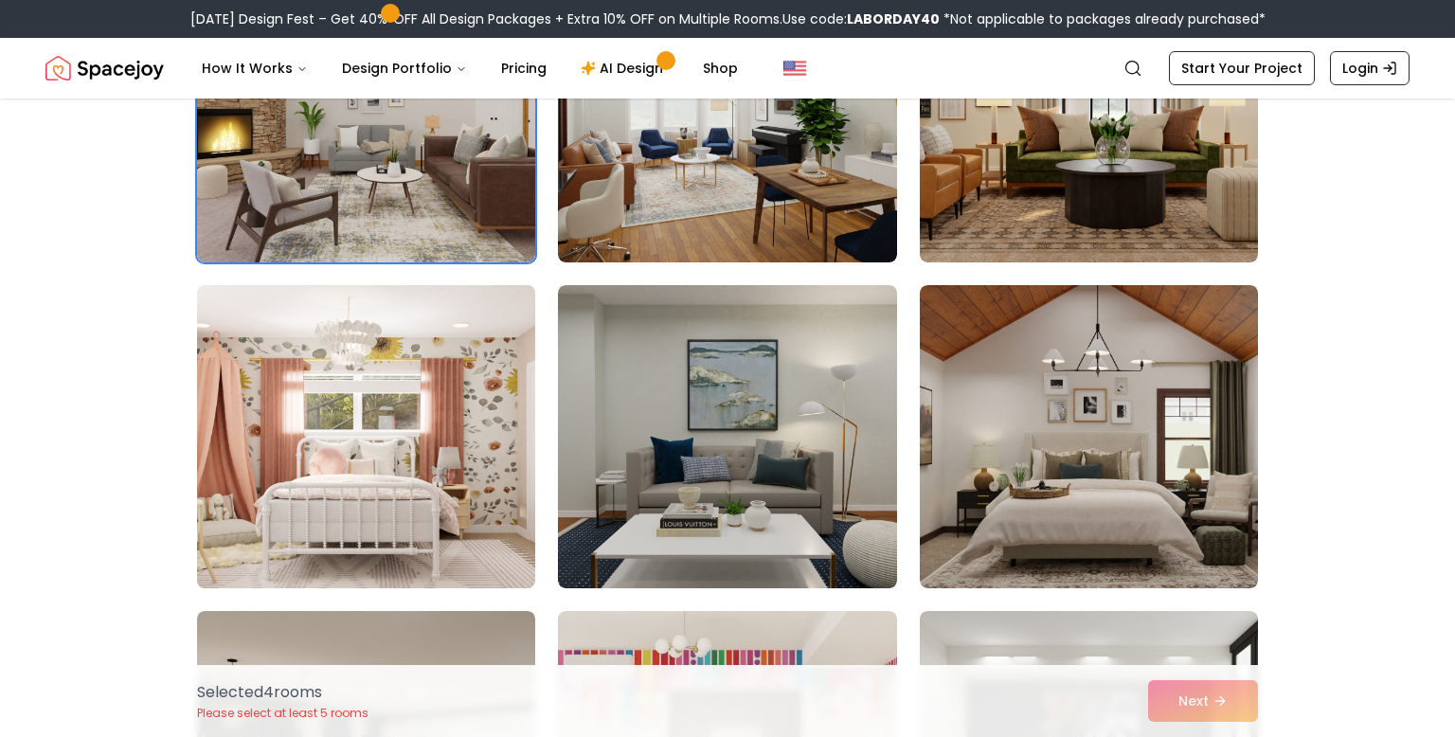
click at [254, 496] on img at bounding box center [365, 437] width 355 height 318
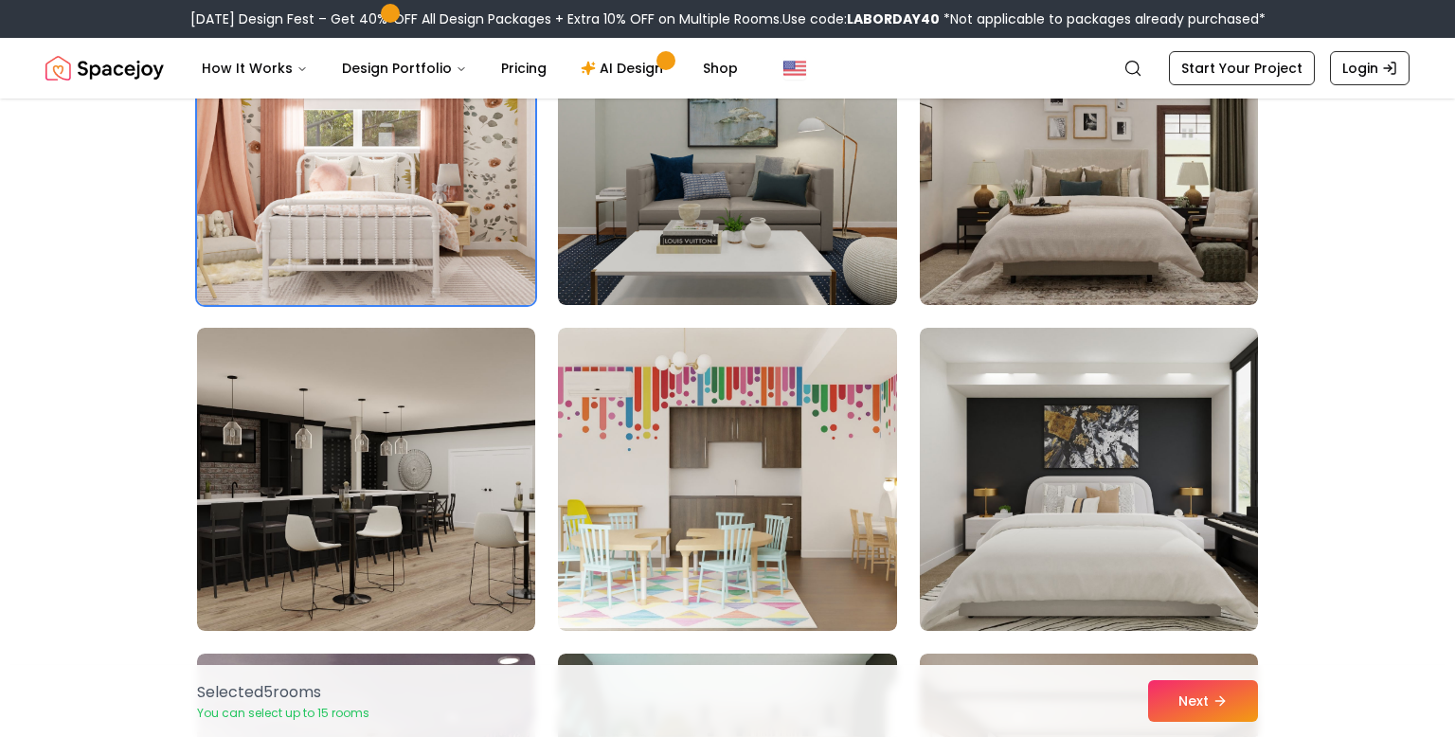
scroll to position [3193, 0]
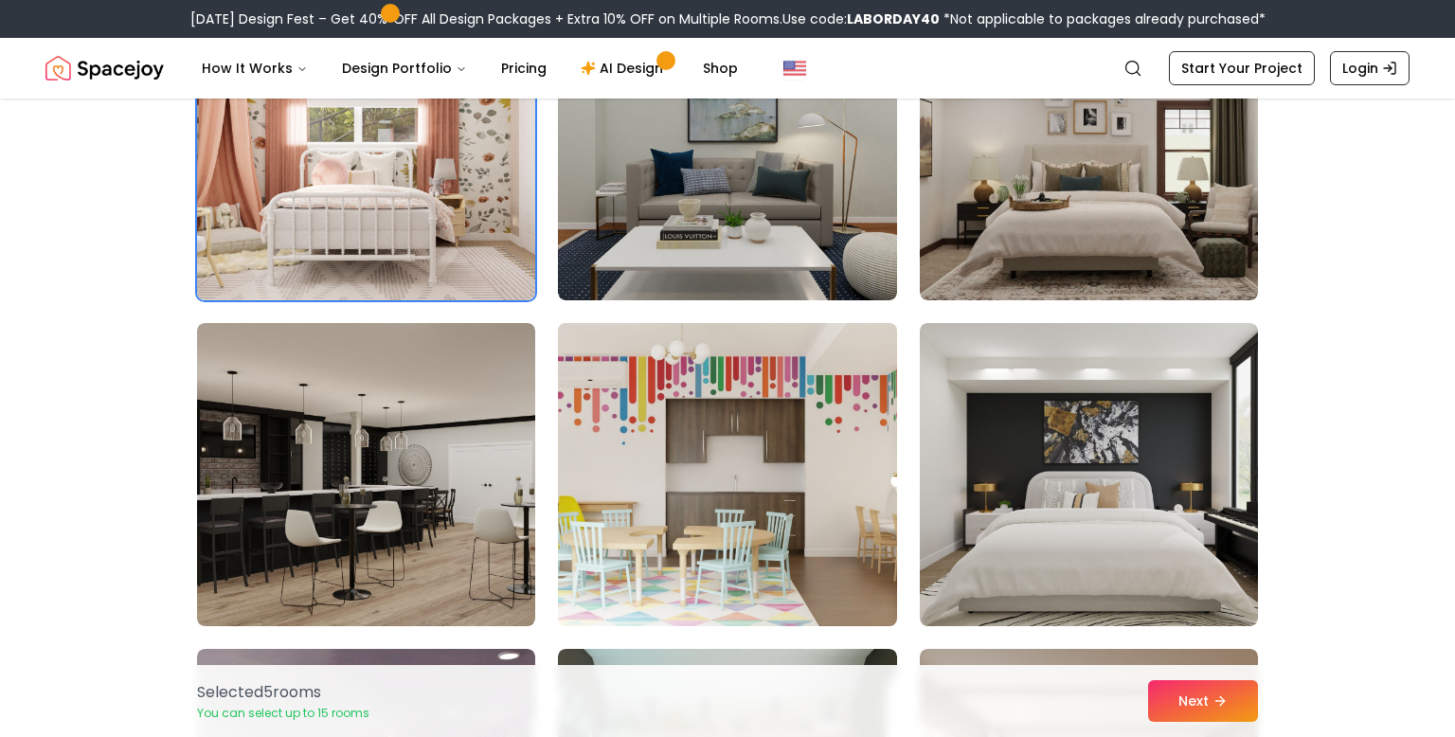
click at [842, 509] on img at bounding box center [726, 474] width 355 height 318
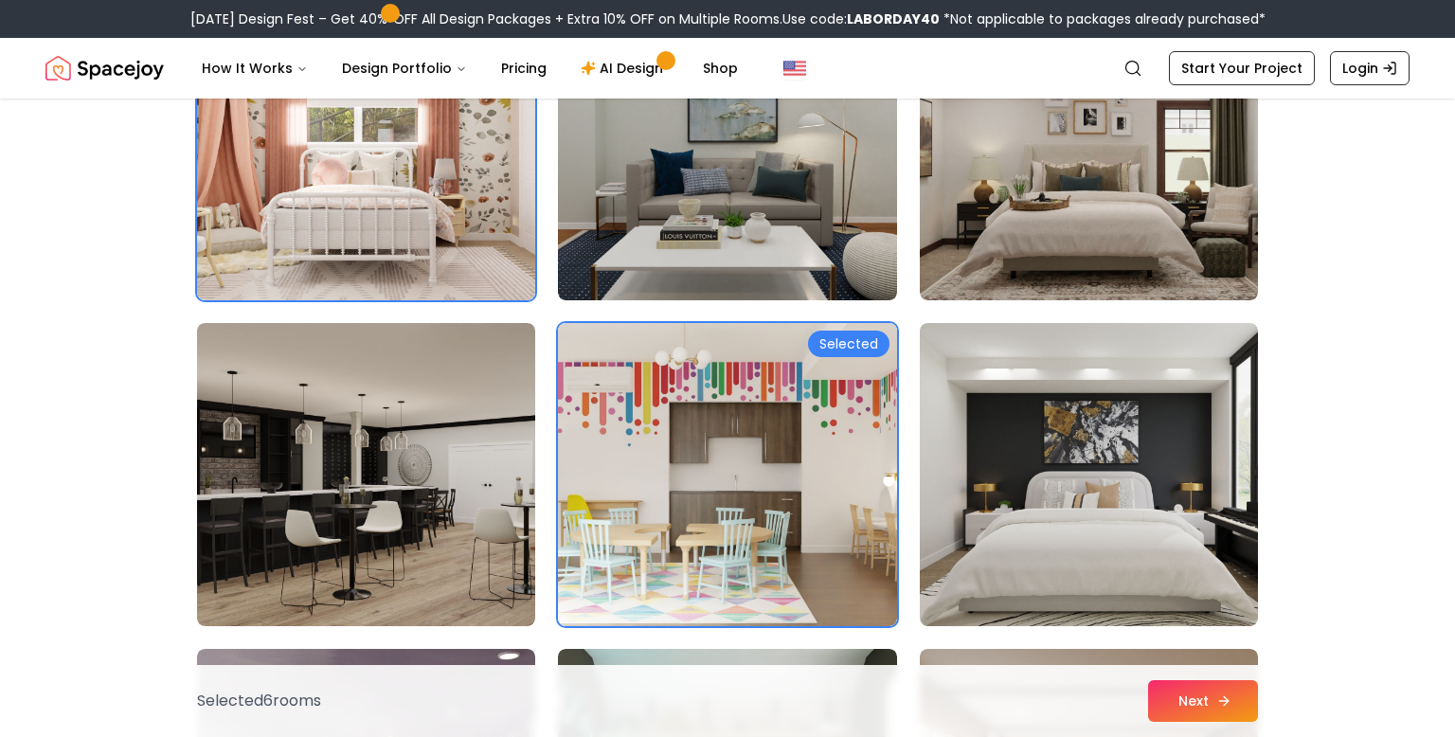
click at [1193, 701] on button "Next" at bounding box center [1203, 701] width 110 height 42
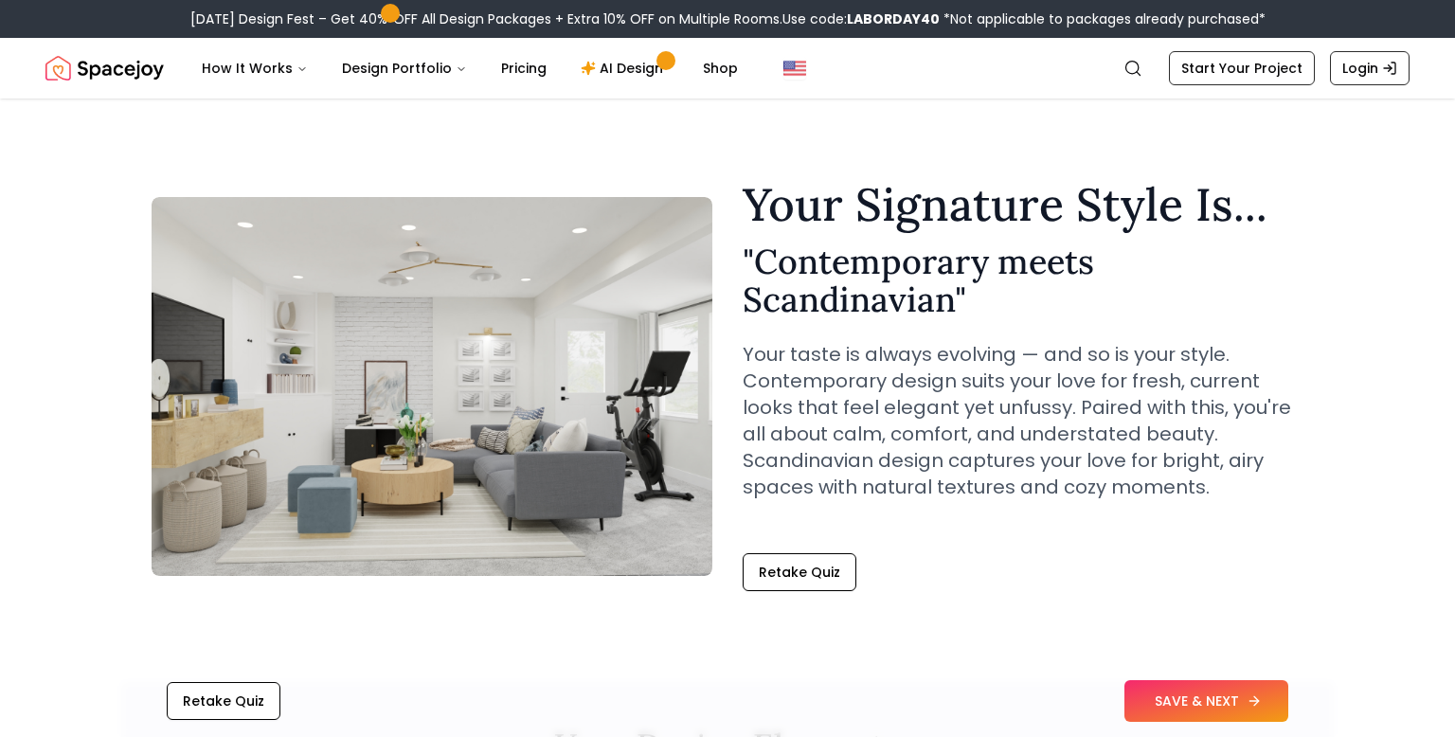
click at [1157, 693] on button "SAVE & NEXT" at bounding box center [1206, 701] width 164 height 42
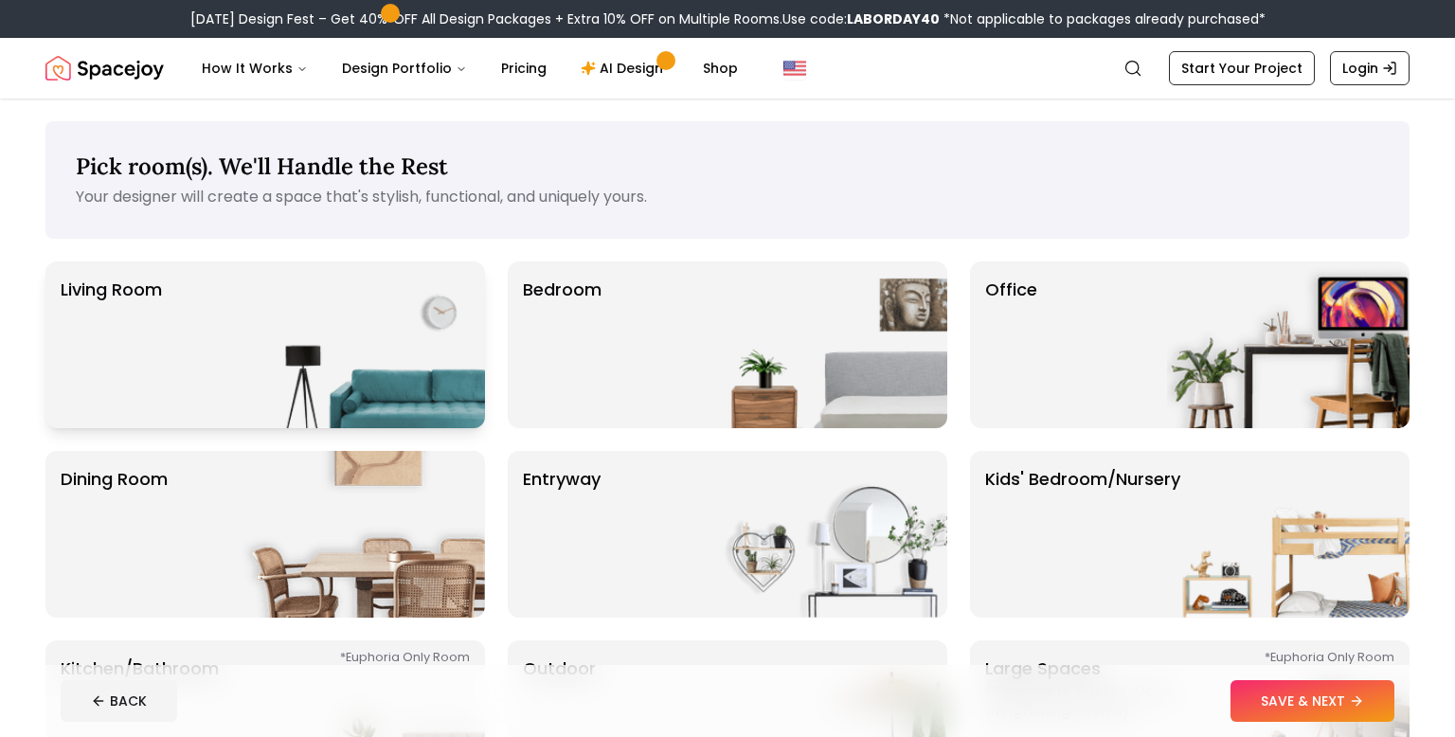
click at [218, 333] on div "Living Room" at bounding box center [265, 344] width 440 height 167
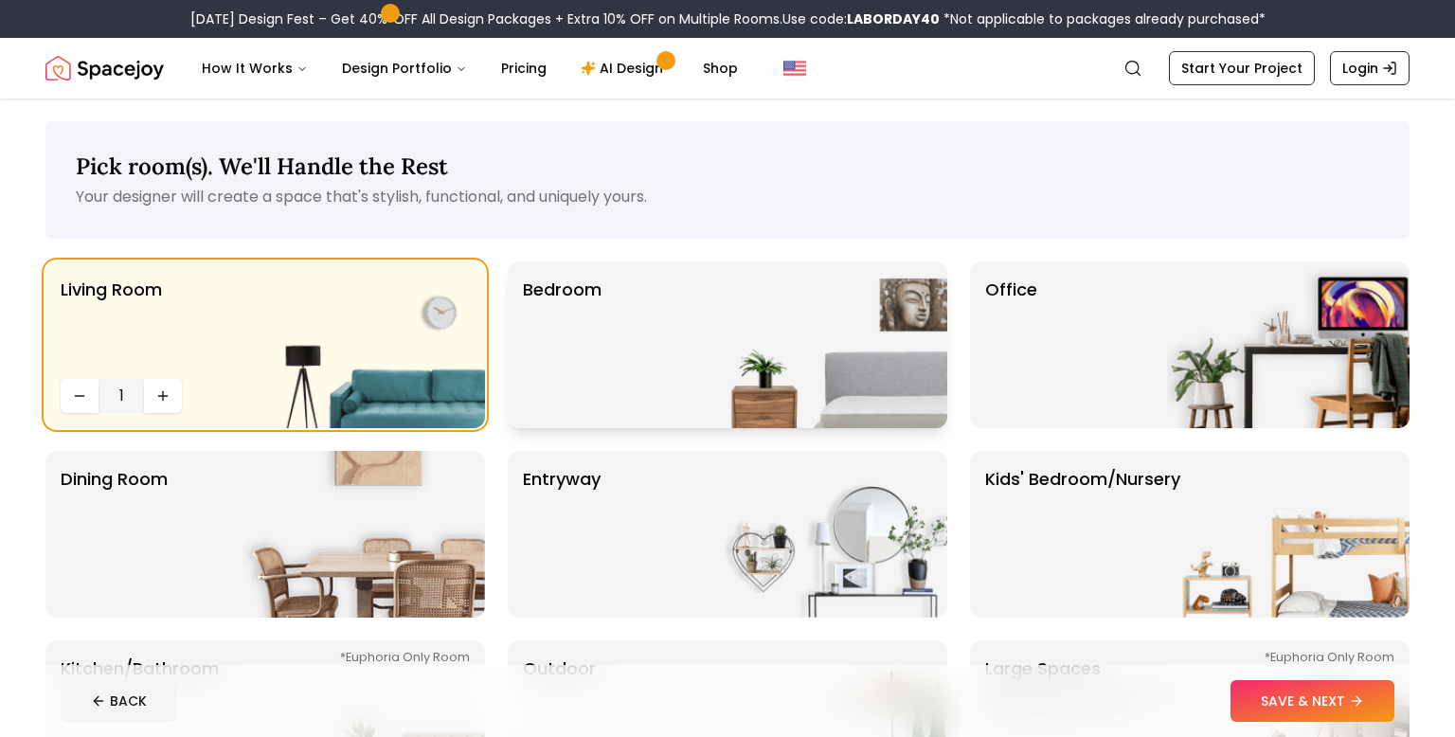
click at [640, 354] on div "Bedroom" at bounding box center [728, 344] width 440 height 167
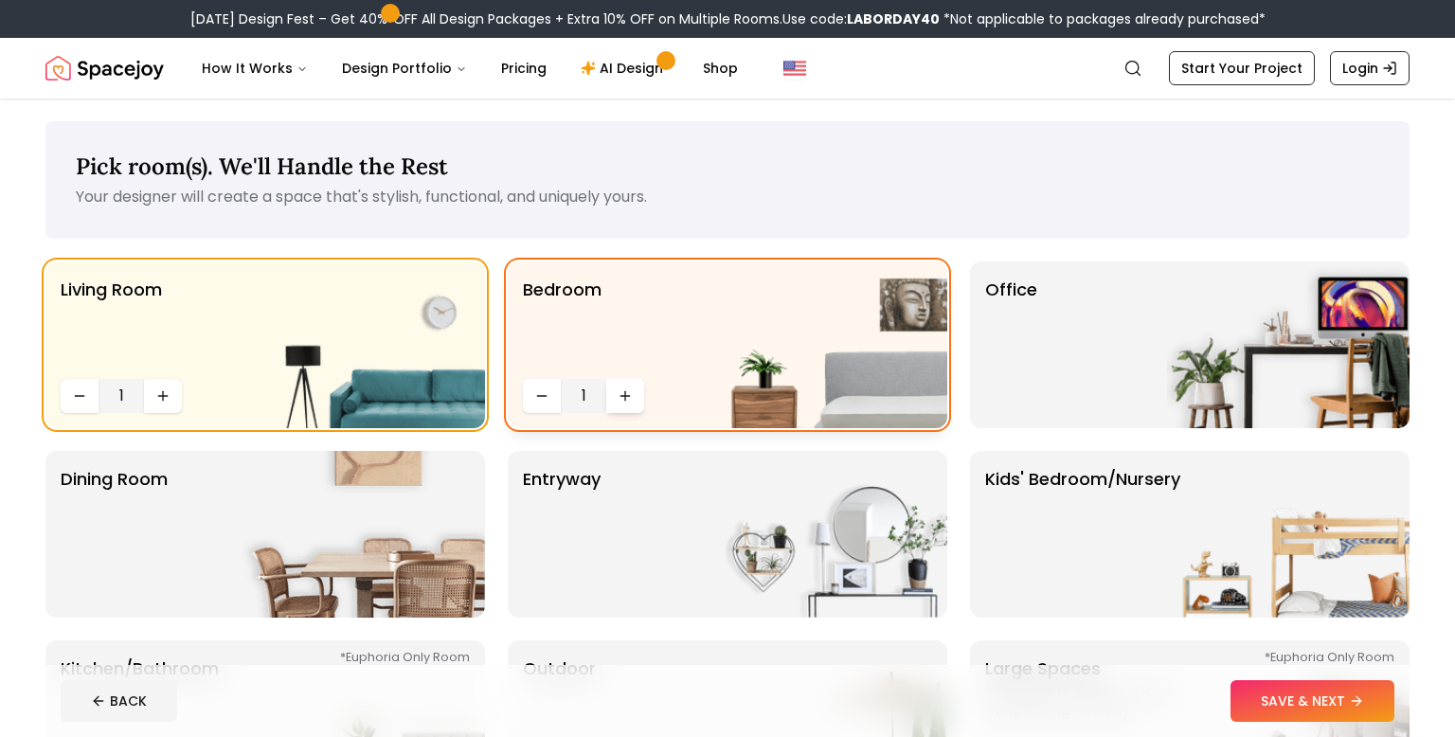
click at [627, 388] on icon "Increase quantity" at bounding box center [625, 395] width 15 height 15
click at [618, 394] on icon "Increase quantity" at bounding box center [625, 395] width 15 height 15
click at [1326, 386] on img at bounding box center [1288, 344] width 242 height 167
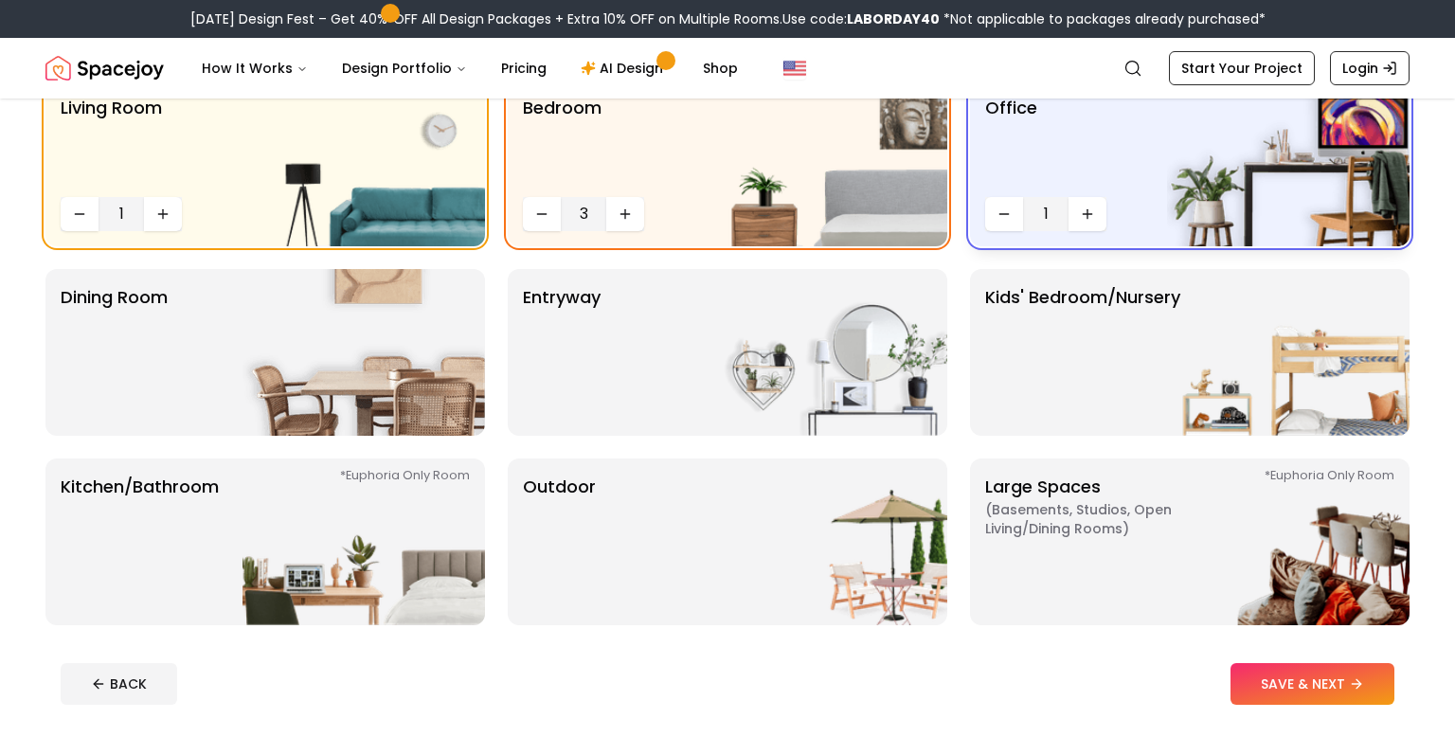
scroll to position [184, 0]
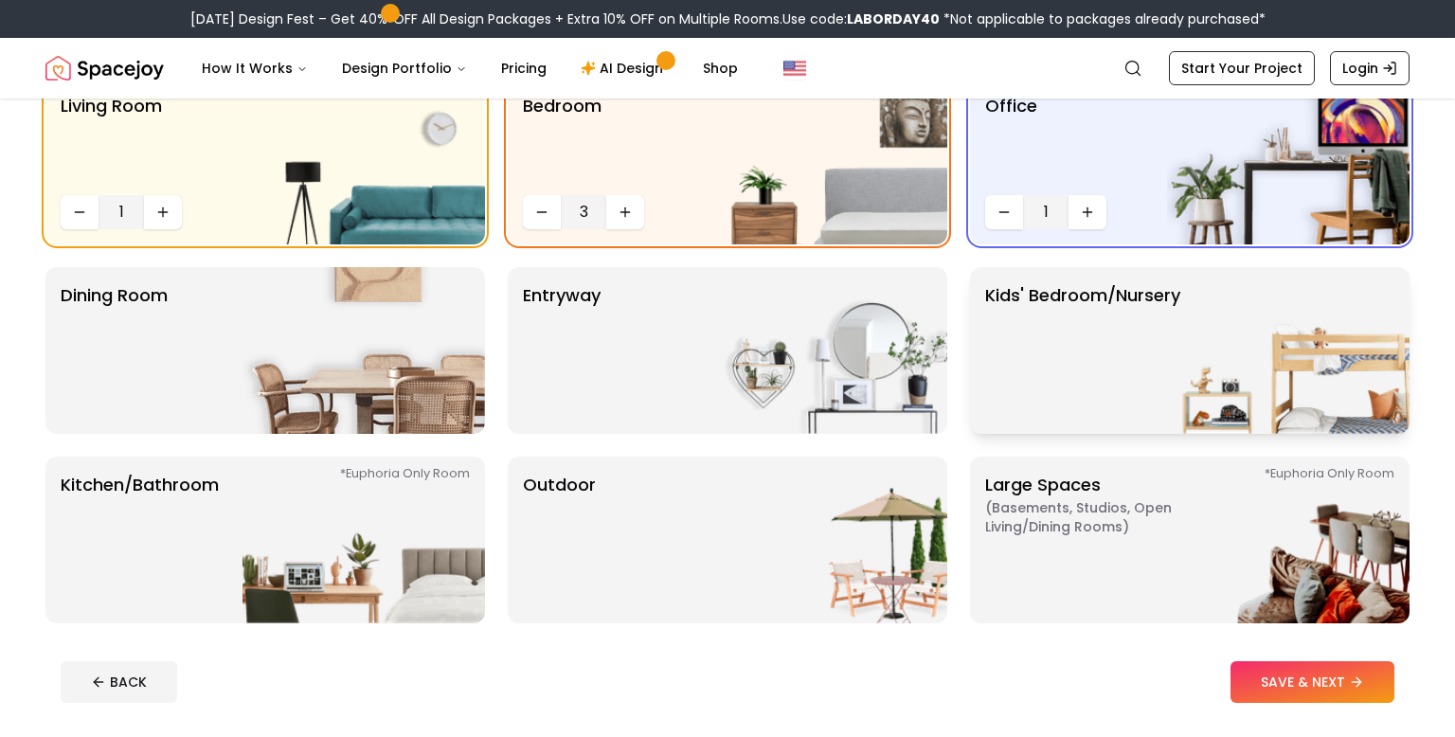
click at [1349, 388] on img at bounding box center [1288, 350] width 242 height 167
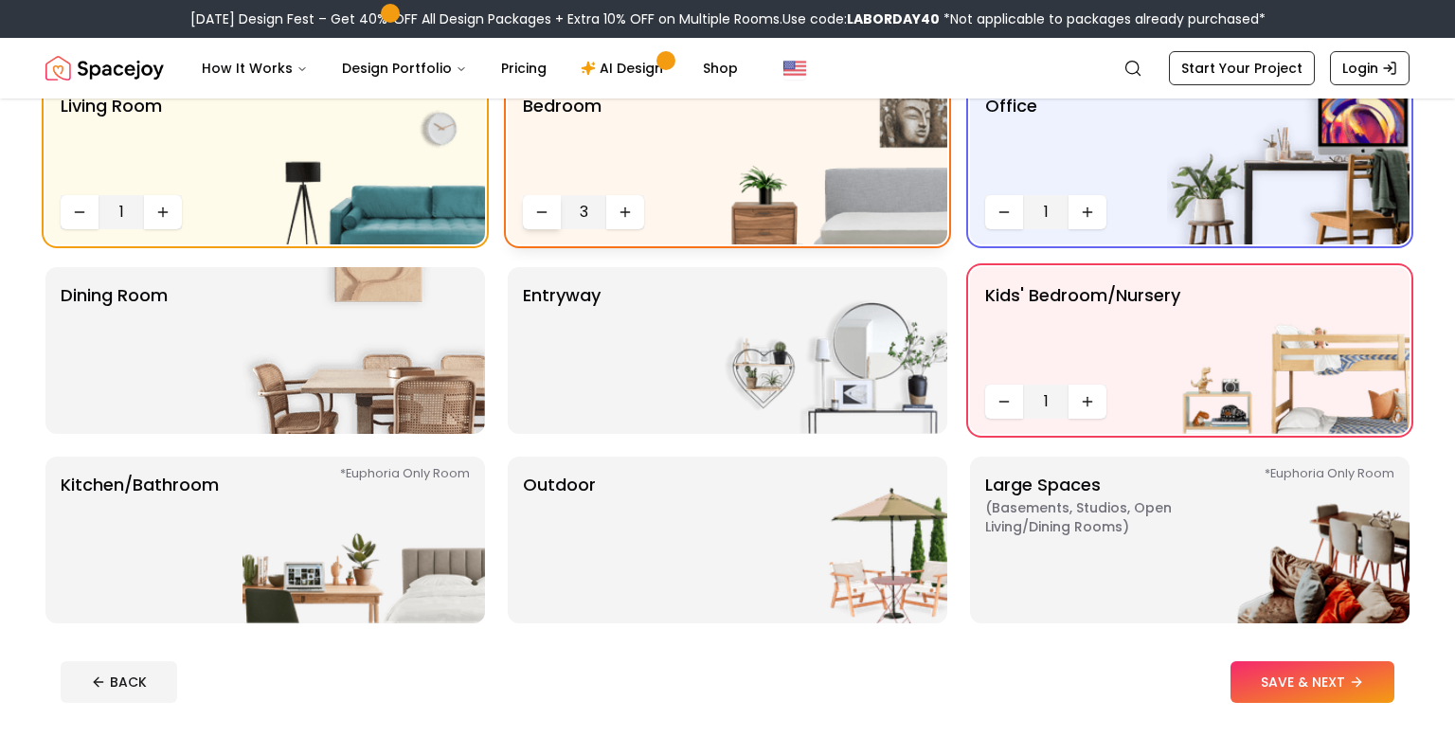
click at [538, 219] on icon "Decrease quantity" at bounding box center [541, 212] width 15 height 15
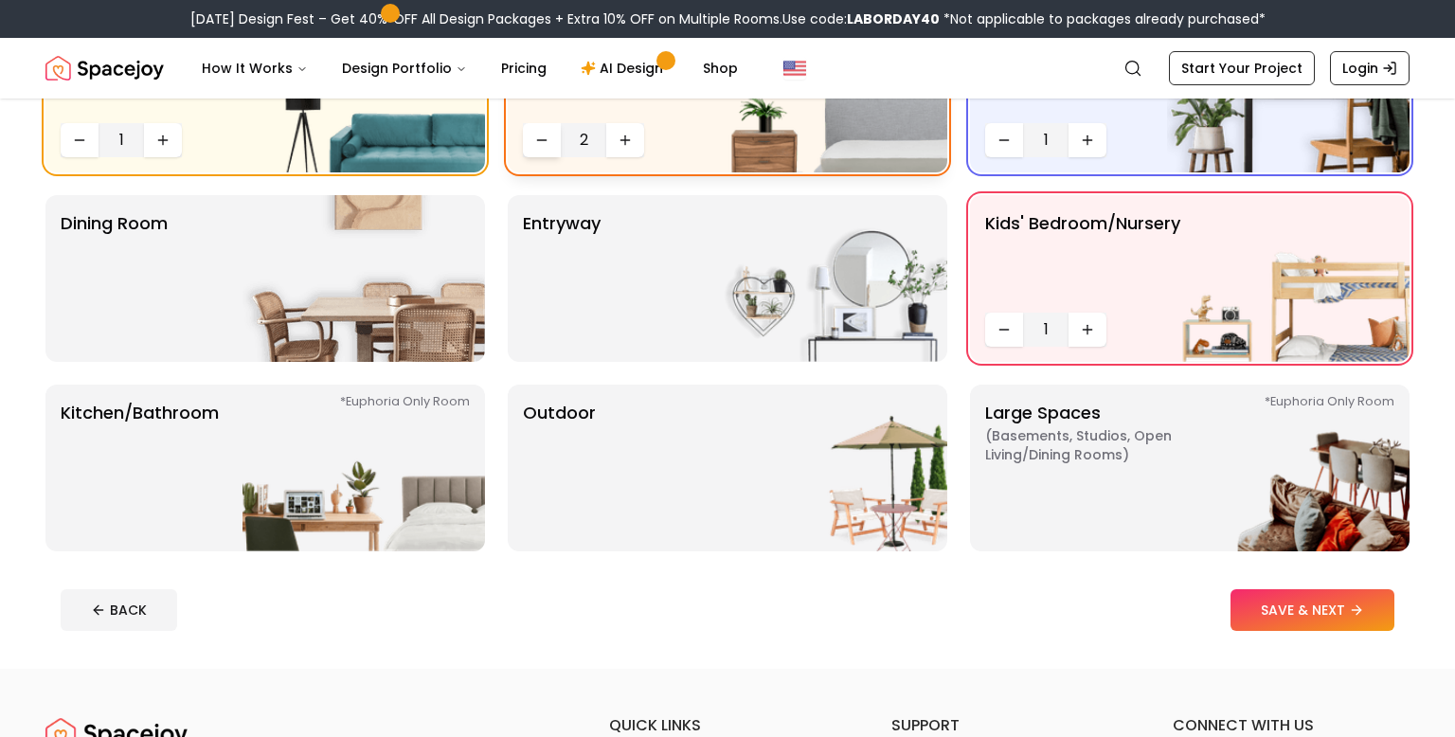
scroll to position [259, 0]
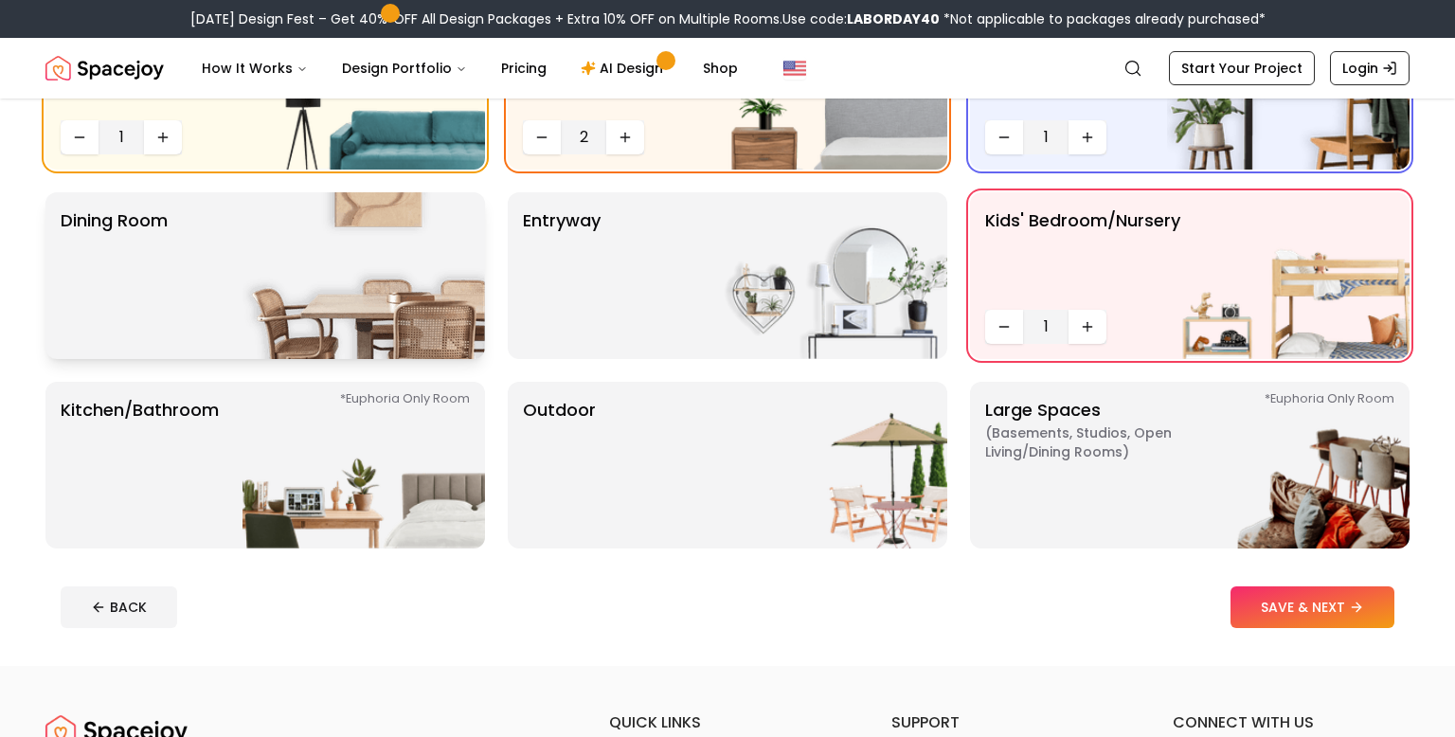
click at [242, 304] on div "Dining Room" at bounding box center [265, 275] width 440 height 167
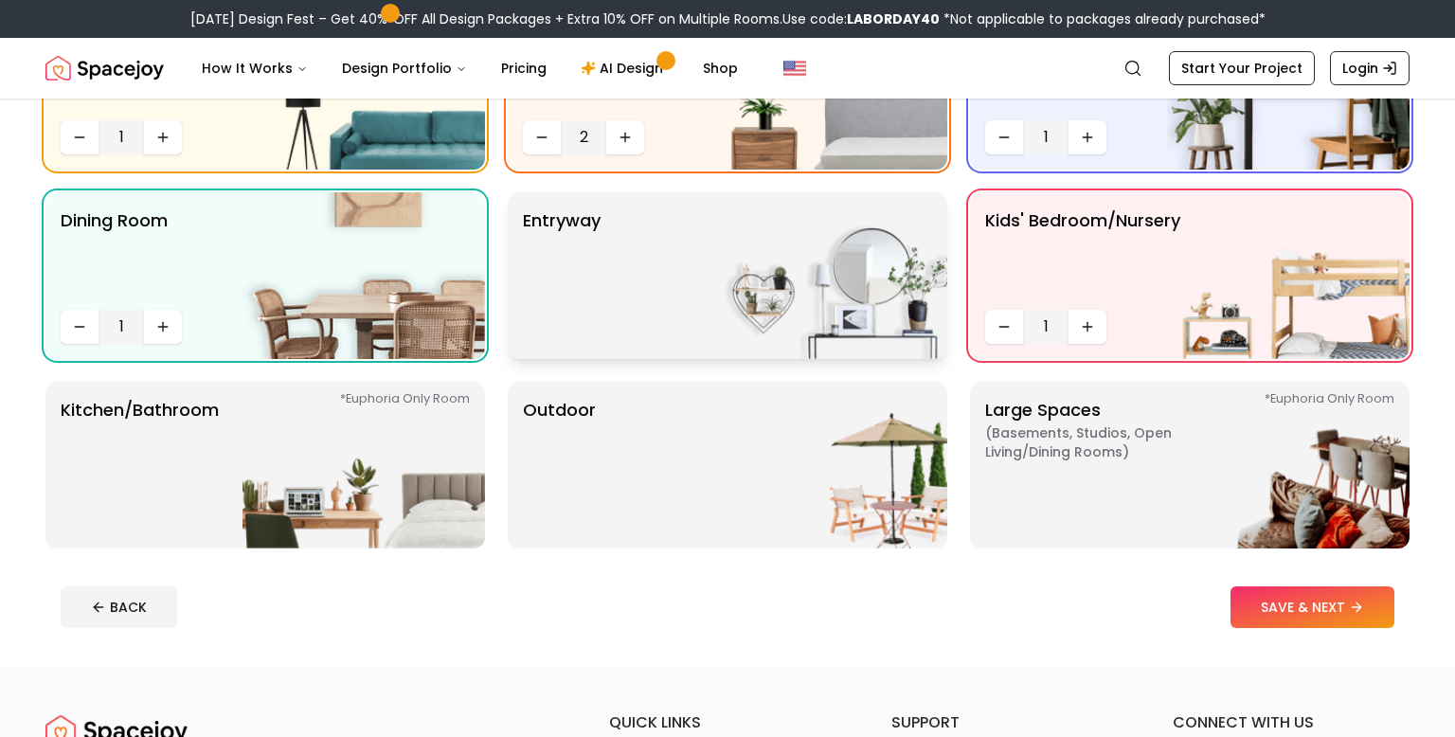
click at [667, 288] on div "entryway" at bounding box center [728, 275] width 440 height 167
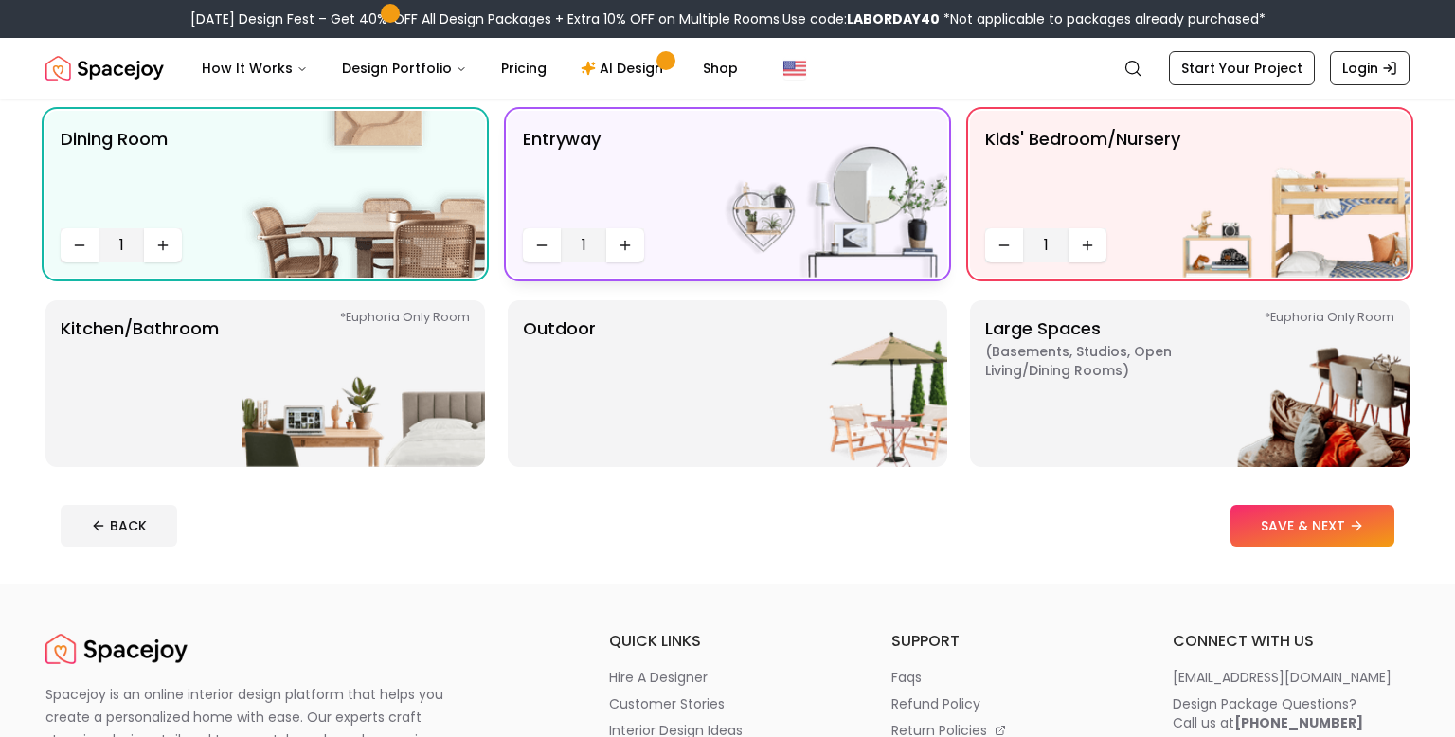
scroll to position [350, 0]
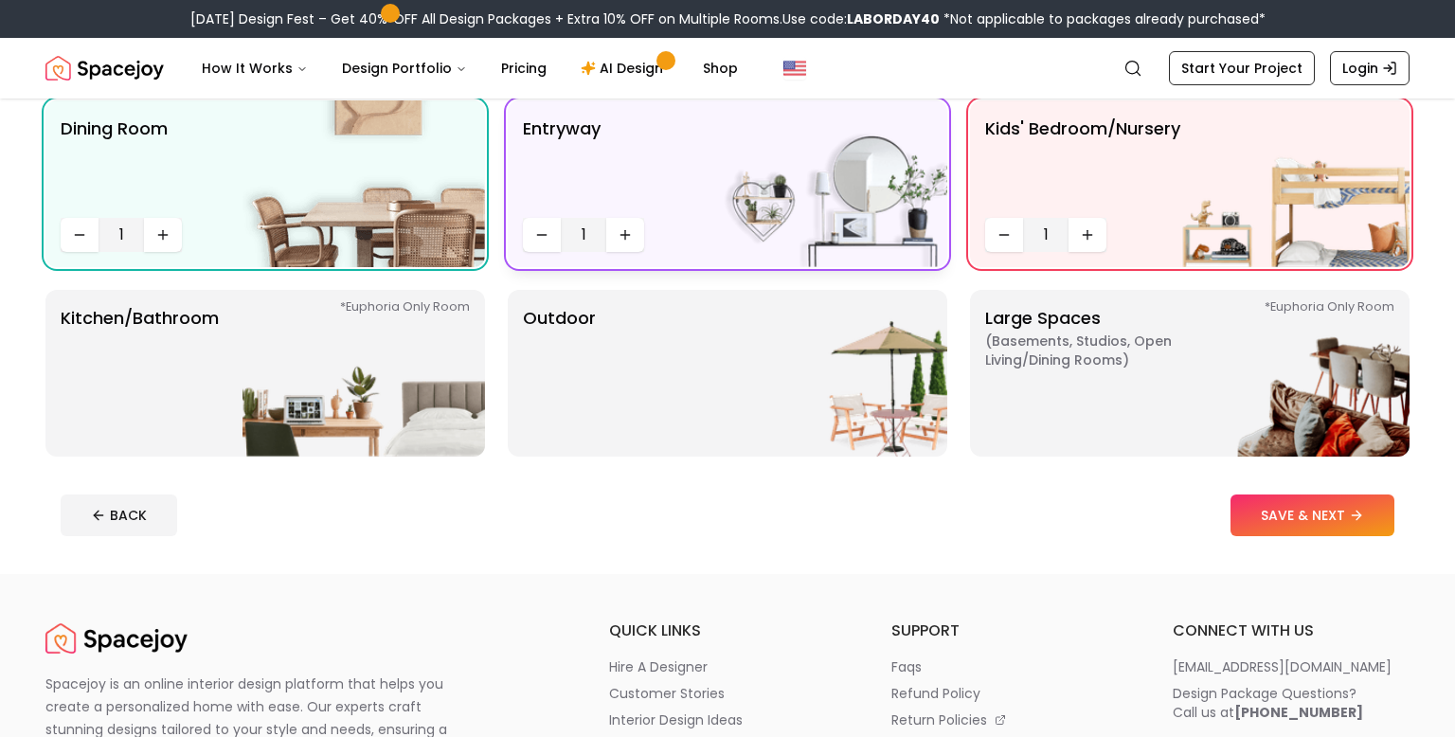
click at [909, 400] on img at bounding box center [826, 373] width 242 height 167
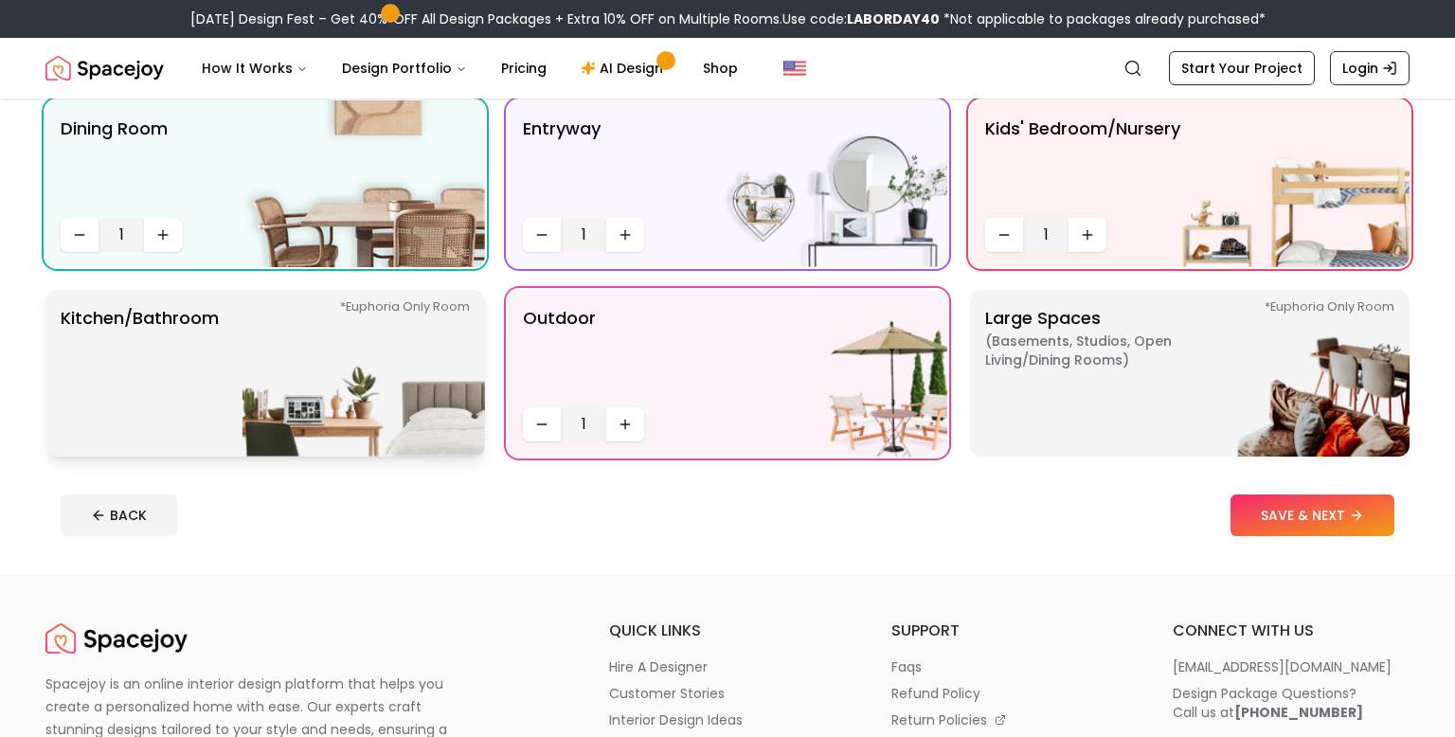
click at [169, 394] on p "Kitchen/Bathroom *Euphoria Only Room" at bounding box center [140, 373] width 158 height 136
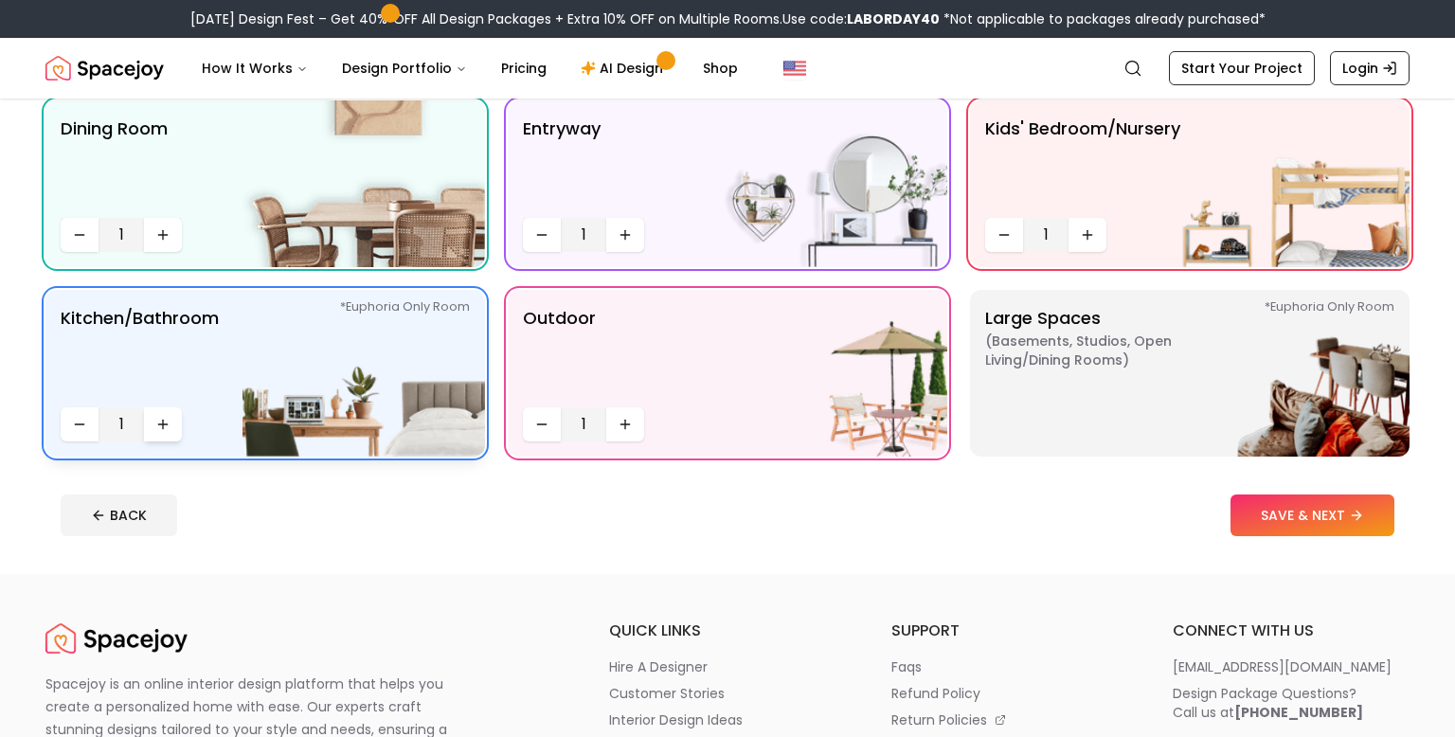
click at [163, 423] on icon "Increase quantity" at bounding box center [163, 424] width 0 height 9
click at [163, 436] on button "Increase quantity" at bounding box center [163, 424] width 38 height 34
click at [80, 437] on button "Decrease quantity" at bounding box center [80, 424] width 38 height 34
click at [178, 436] on button "Increase quantity" at bounding box center [163, 424] width 38 height 34
click at [1341, 512] on button "SAVE & NEXT" at bounding box center [1312, 515] width 164 height 42
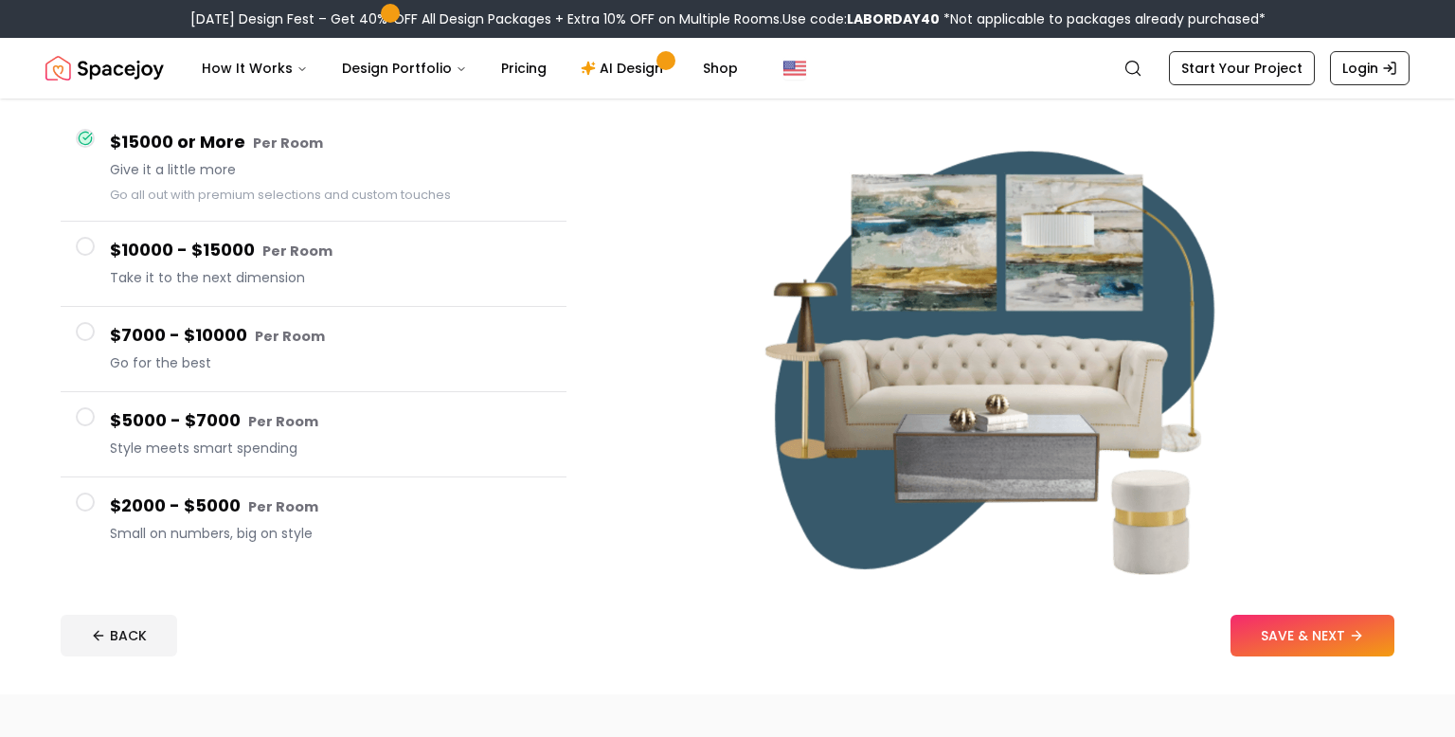
scroll to position [163, 0]
click at [1326, 635] on button "SAVE & NEXT" at bounding box center [1312, 636] width 164 height 42
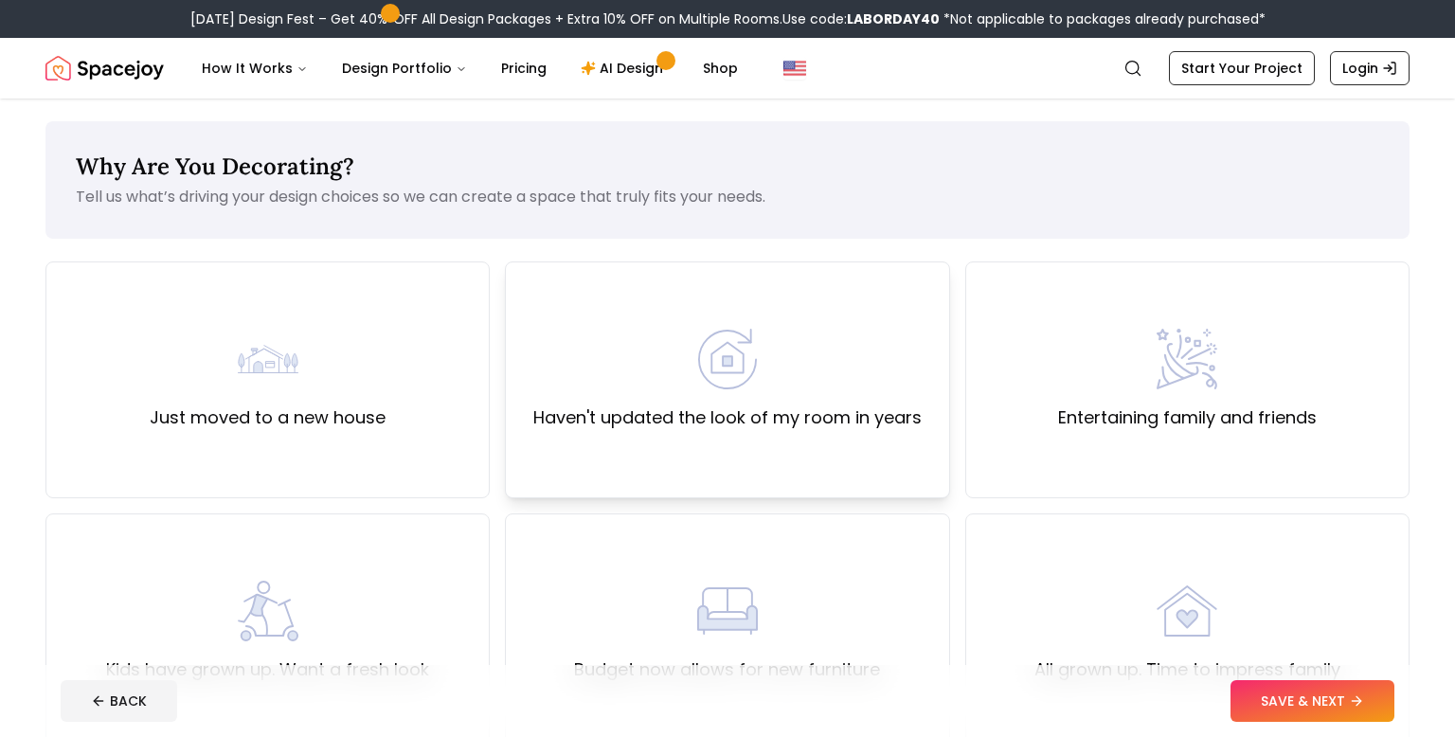
click at [849, 368] on div "Haven't updated the look of my room in years" at bounding box center [727, 380] width 388 height 102
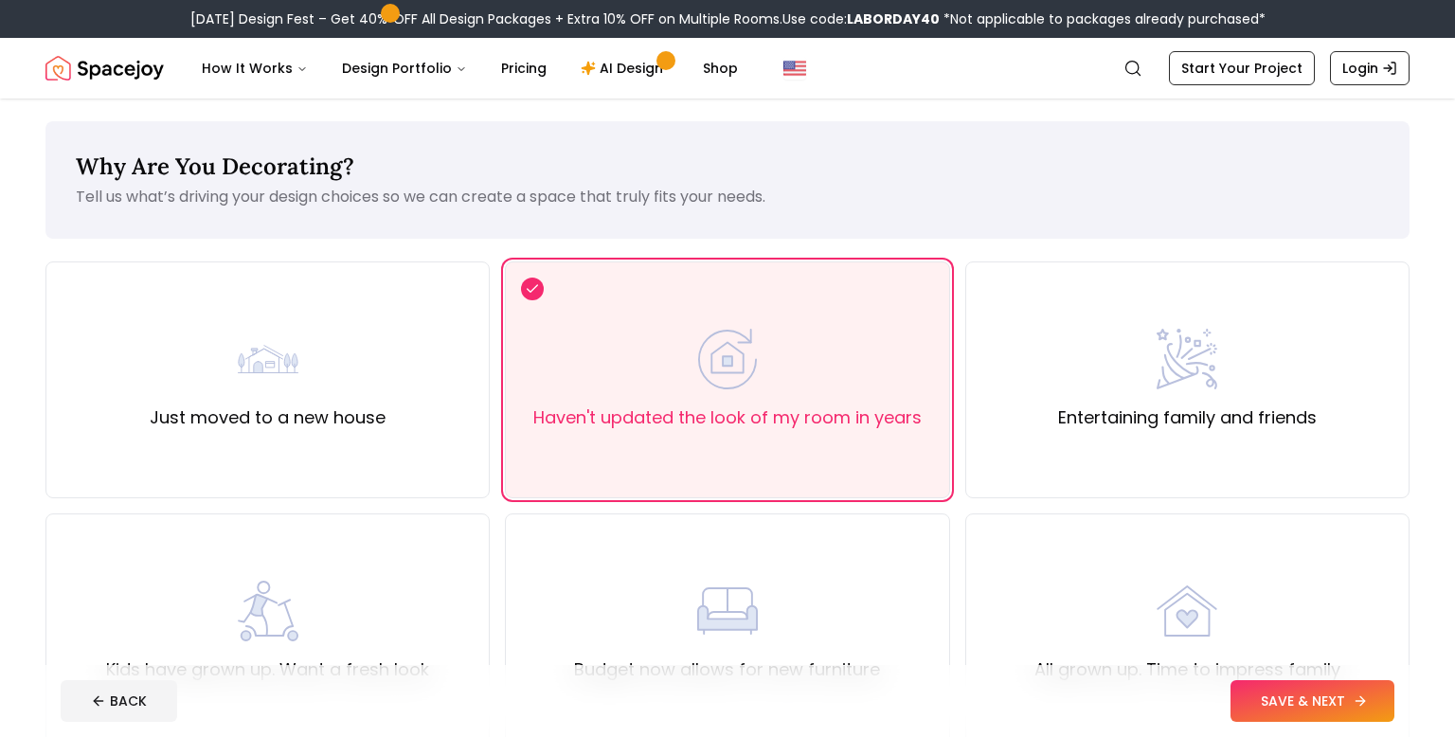
click at [1372, 702] on button "SAVE & NEXT" at bounding box center [1312, 701] width 164 height 42
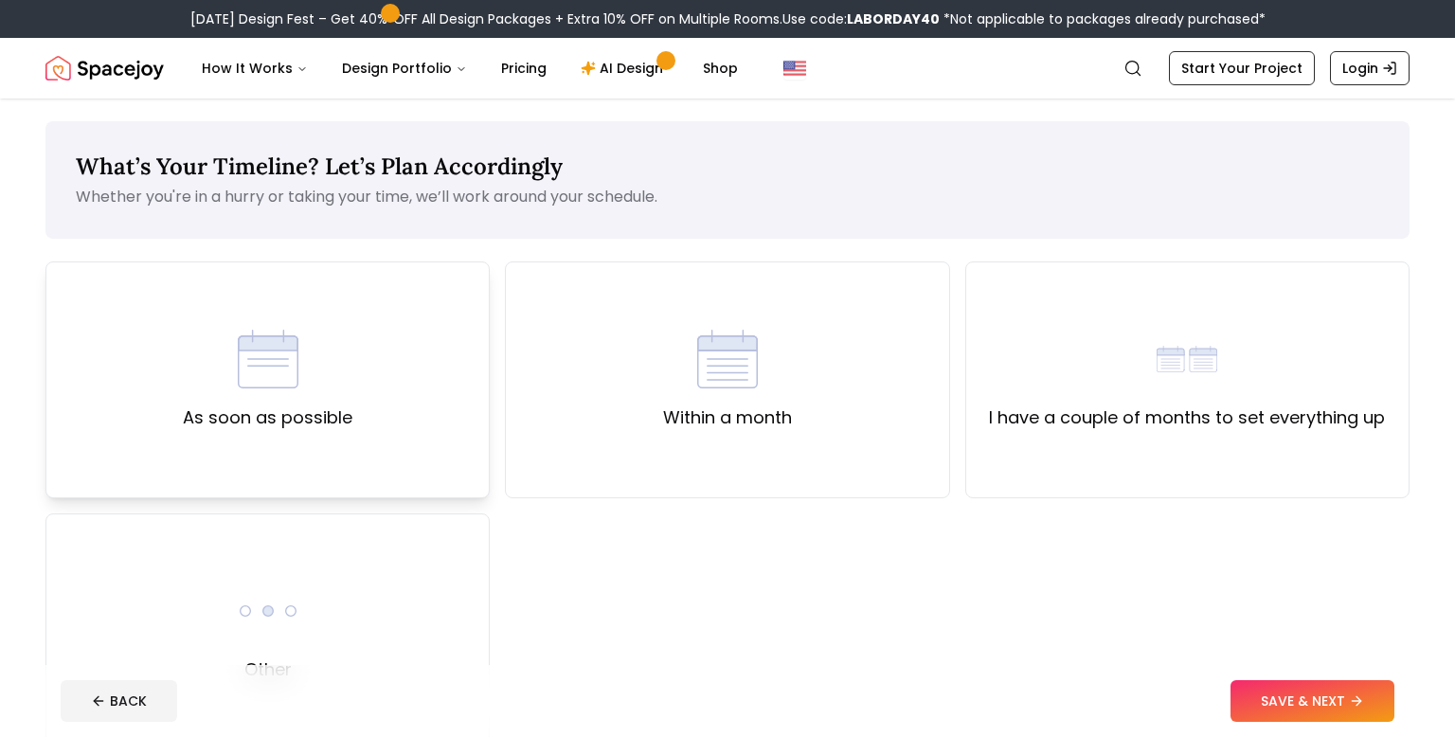
click at [409, 362] on div "As soon as possible" at bounding box center [267, 379] width 444 height 237
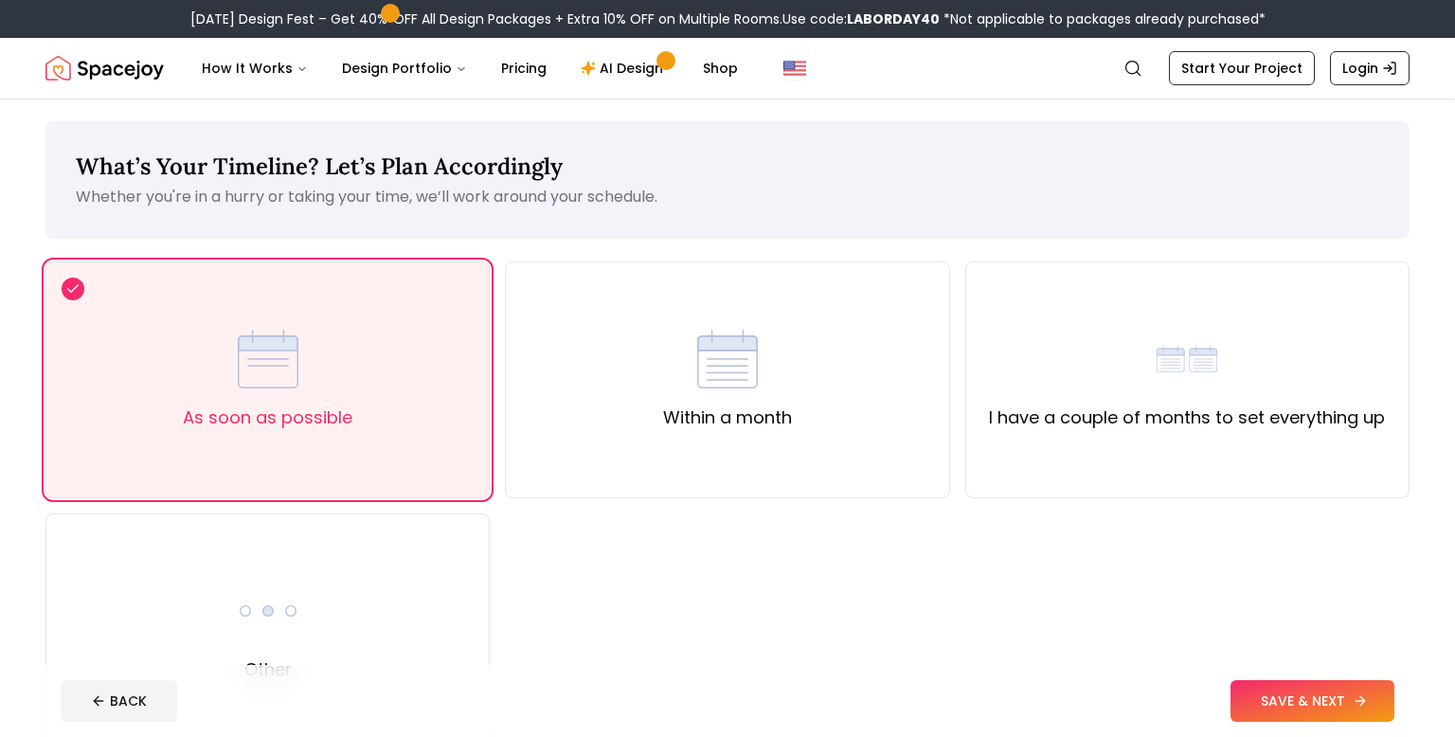
click at [1349, 686] on button "SAVE & NEXT" at bounding box center [1312, 701] width 164 height 42
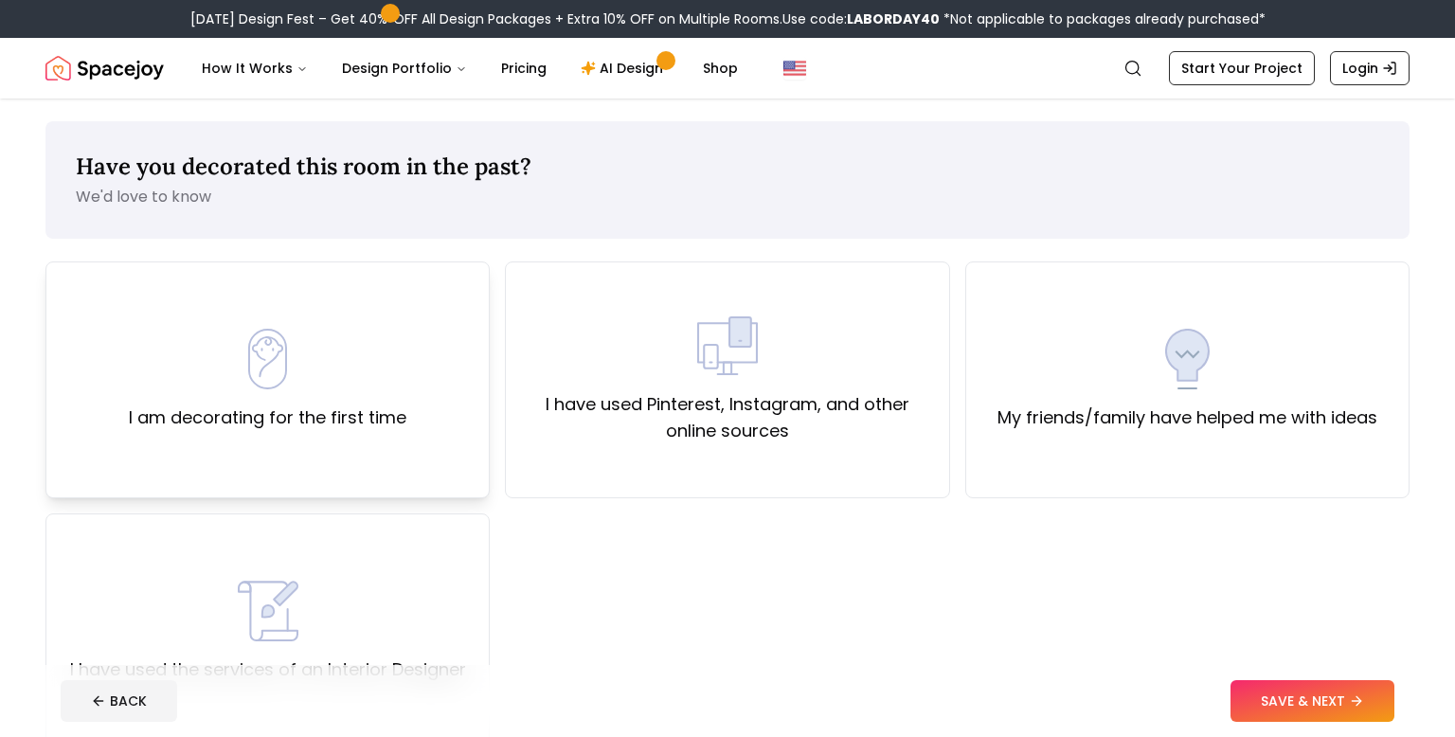
click at [430, 330] on div "I am decorating for the first time" at bounding box center [267, 379] width 444 height 237
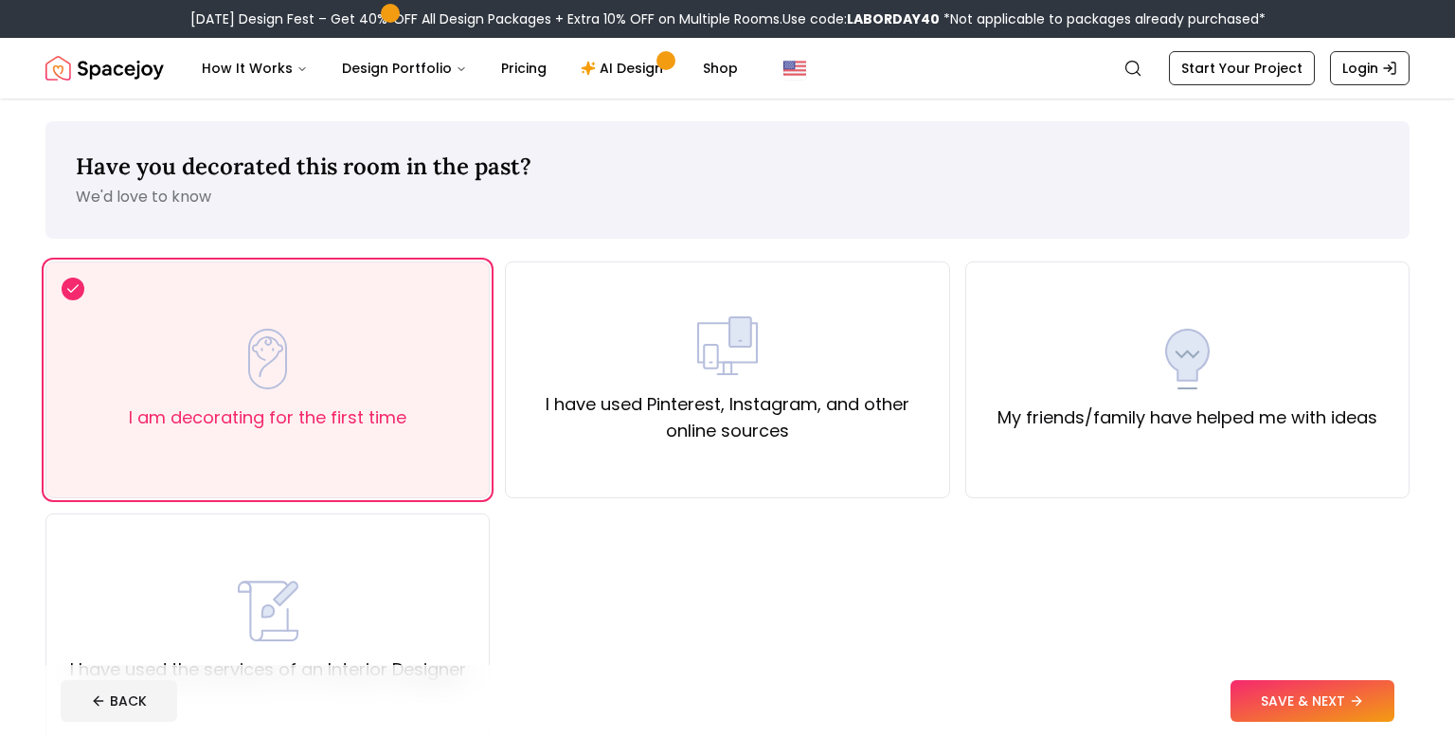
click at [1454, 43] on div "Spacejoy Search How It Works Design Portfolio Pricing AI Design Shop Search Sta…" at bounding box center [727, 68] width 1455 height 61
click at [1454, 54] on div "Spacejoy Search How It Works Design Portfolio Pricing AI Design Shop Search Sta…" at bounding box center [727, 68] width 1455 height 61
click at [1454, 57] on div "Spacejoy Search How It Works Design Portfolio Pricing AI Design Shop Search Sta…" at bounding box center [727, 68] width 1455 height 61
click at [885, 325] on div "I have used Pinterest, Instagram, and other online sources" at bounding box center [727, 379] width 412 height 129
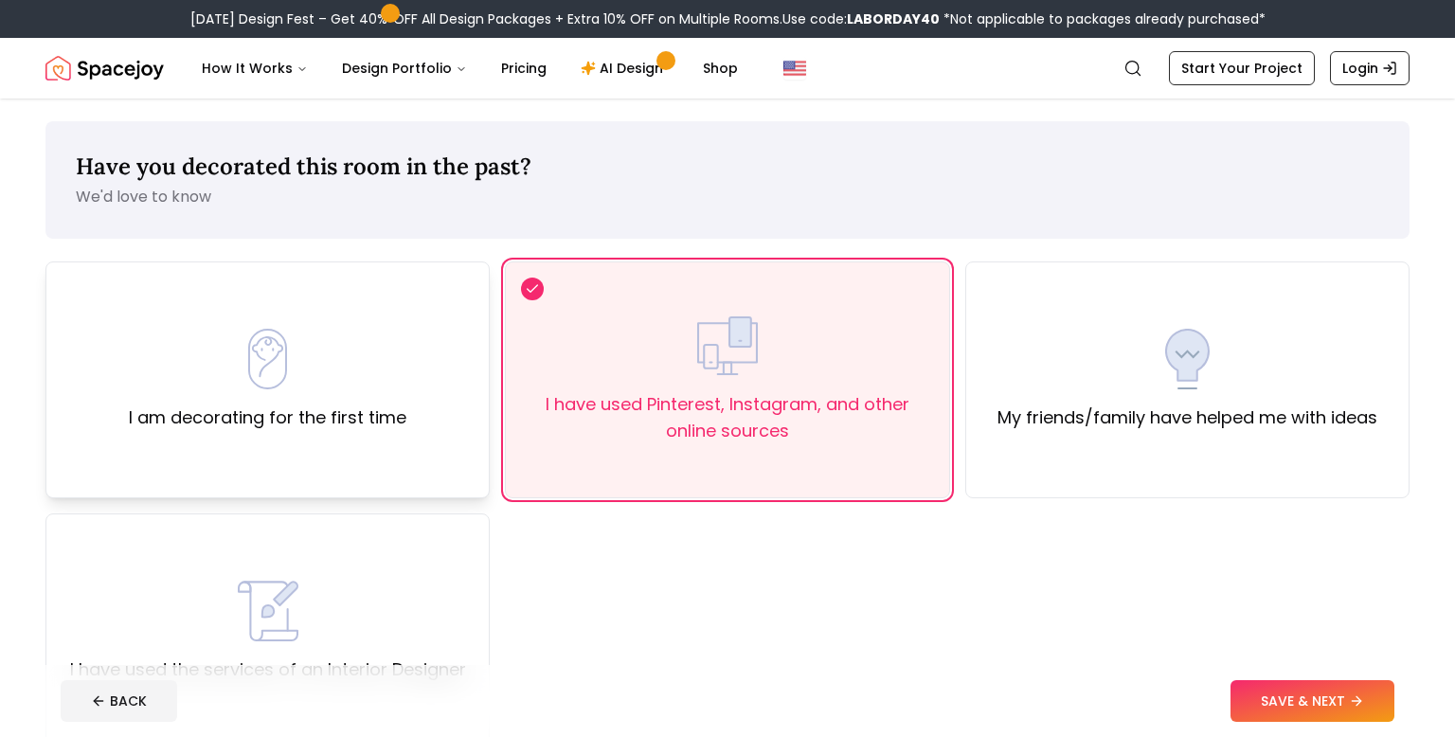
click at [373, 357] on div "I am decorating for the first time" at bounding box center [268, 380] width 278 height 102
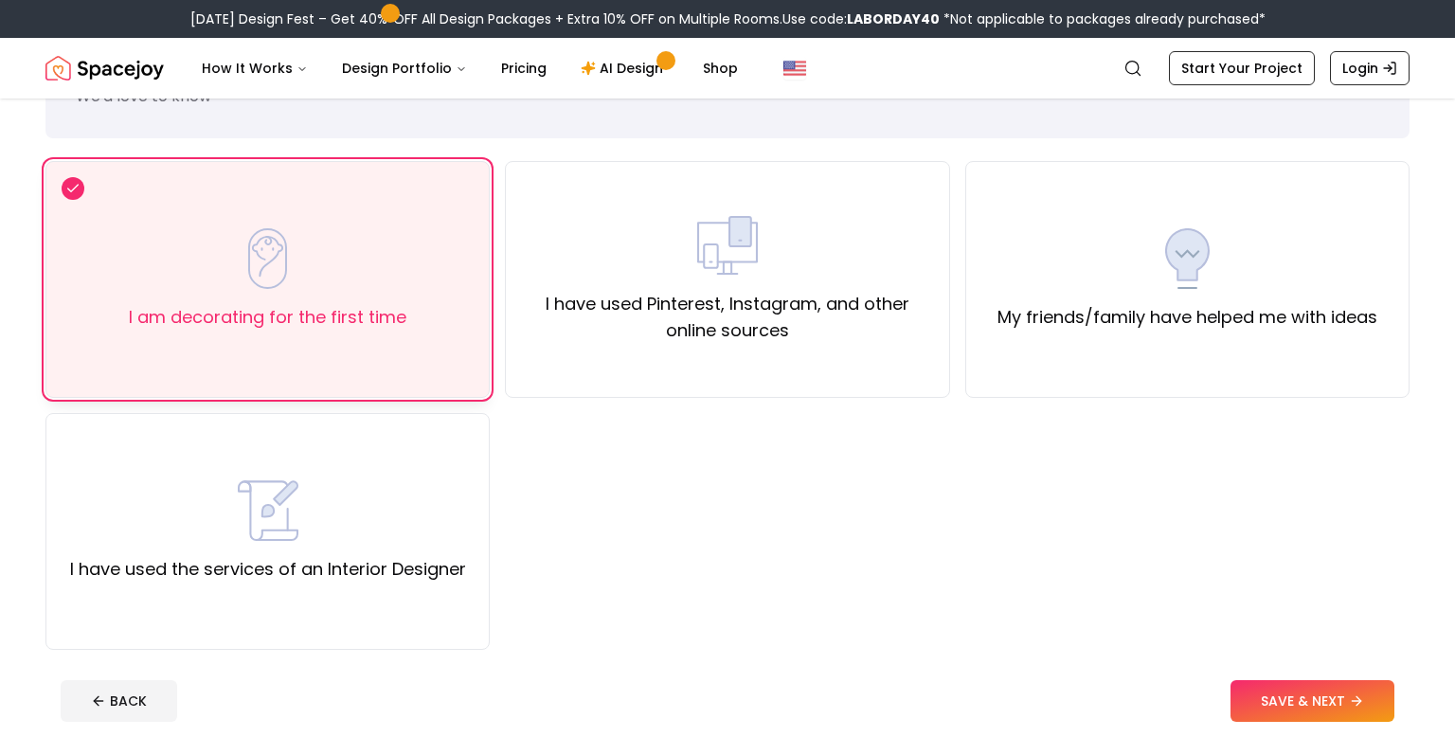
scroll to position [102, 0]
click at [1326, 698] on button "SAVE & NEXT" at bounding box center [1312, 701] width 164 height 42
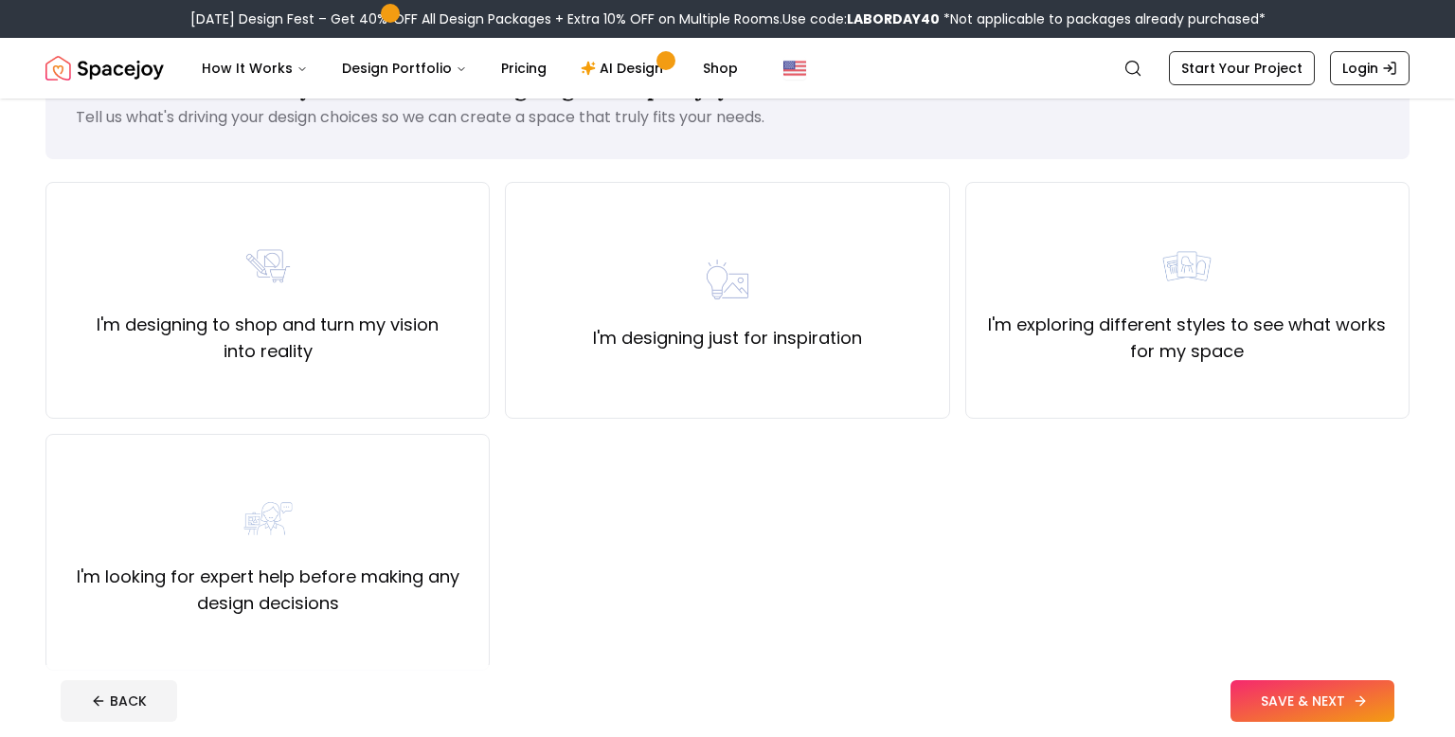
scroll to position [64, 0]
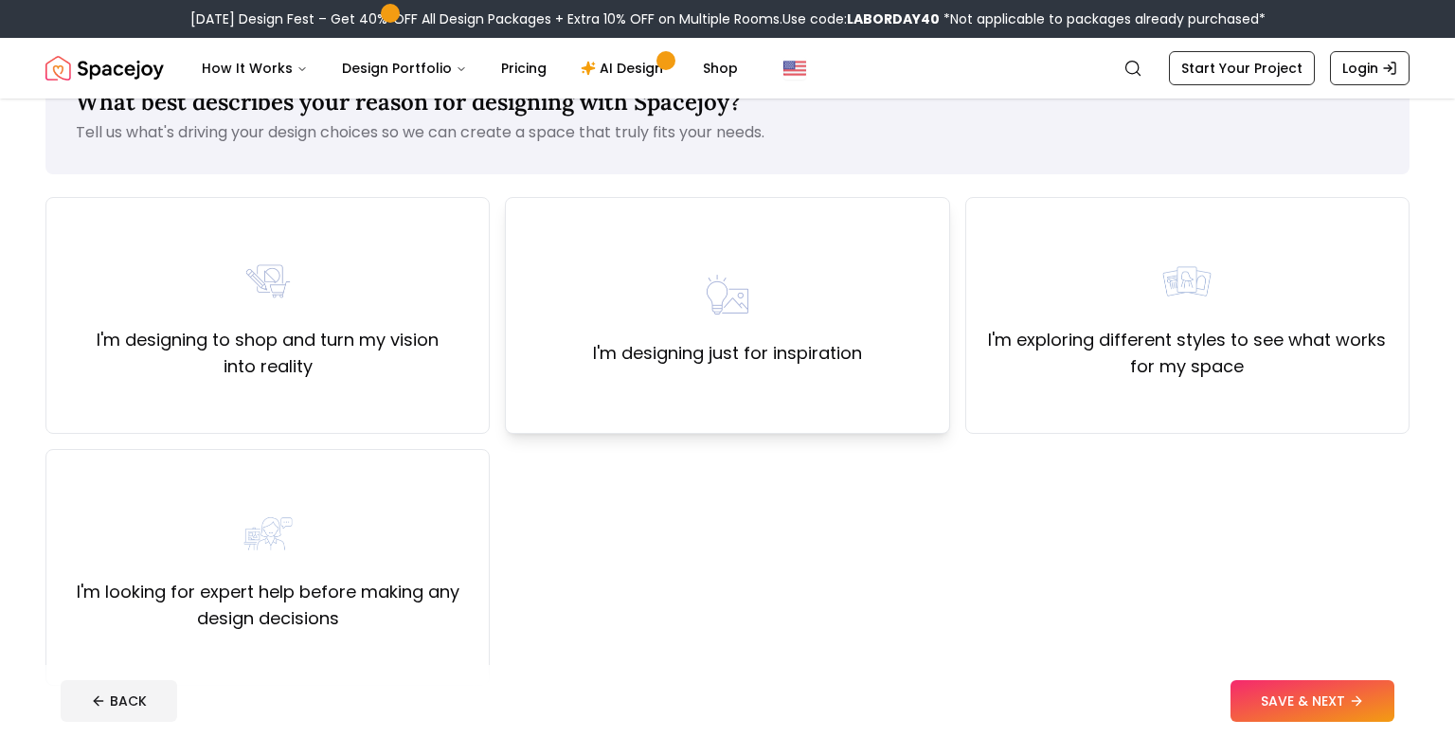
click at [924, 201] on div "I'm designing just for inspiration" at bounding box center [727, 315] width 444 height 237
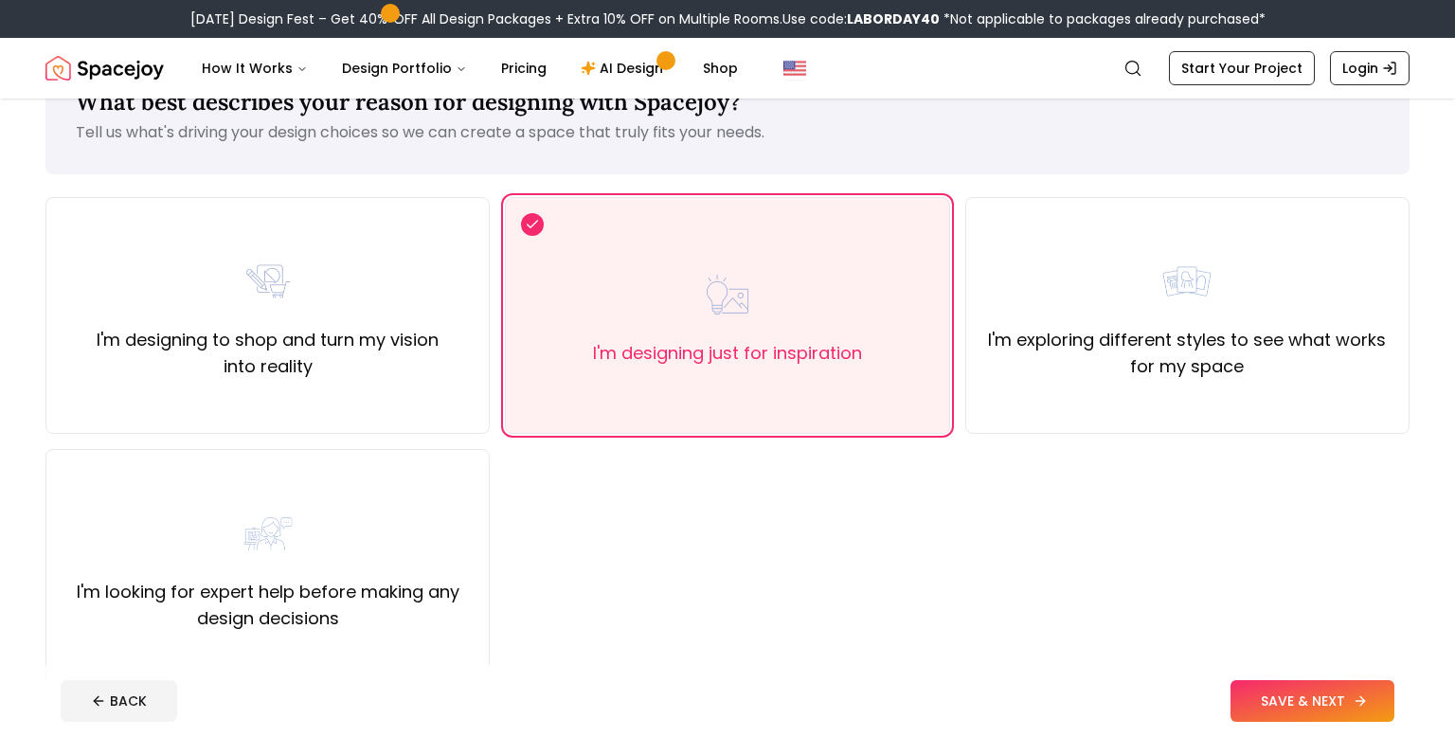
click at [1306, 685] on button "SAVE & NEXT" at bounding box center [1312, 701] width 164 height 42
